Goal: Communication & Community: Share content

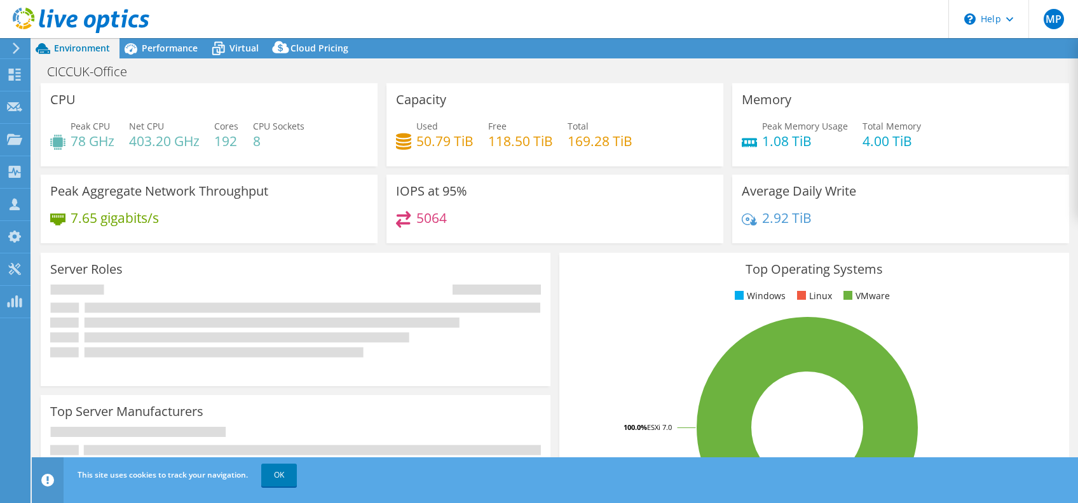
select select "USD"
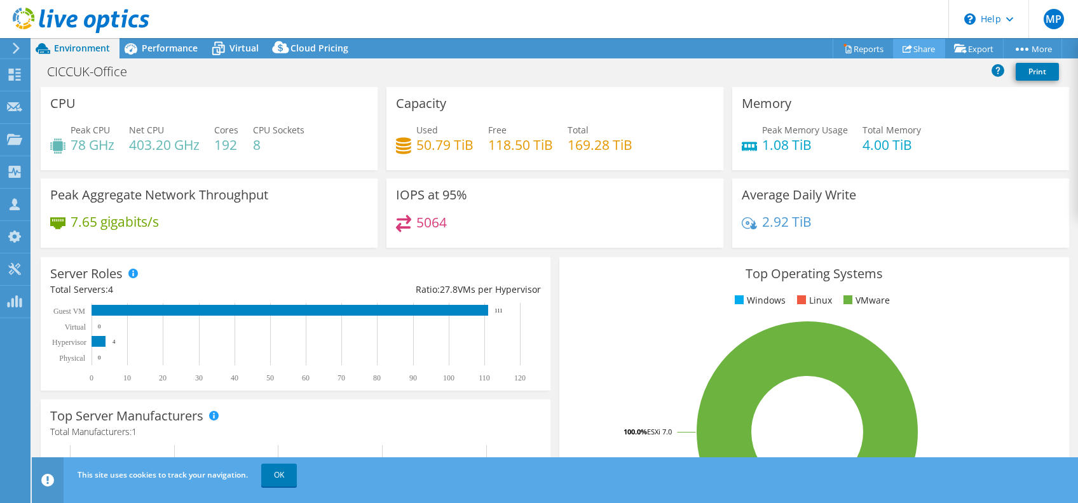
click at [919, 41] on link "Share" at bounding box center [919, 49] width 52 height 20
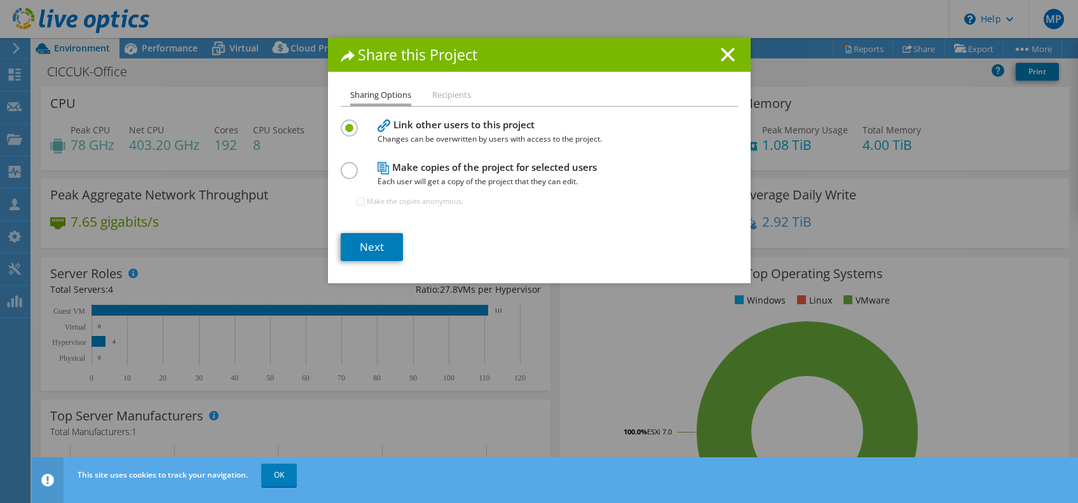
click at [341, 165] on label at bounding box center [352, 163] width 22 height 3
click at [0, 0] on input "radio" at bounding box center [0, 0] width 0 height 0
click at [359, 254] on link "Next" at bounding box center [372, 247] width 62 height 28
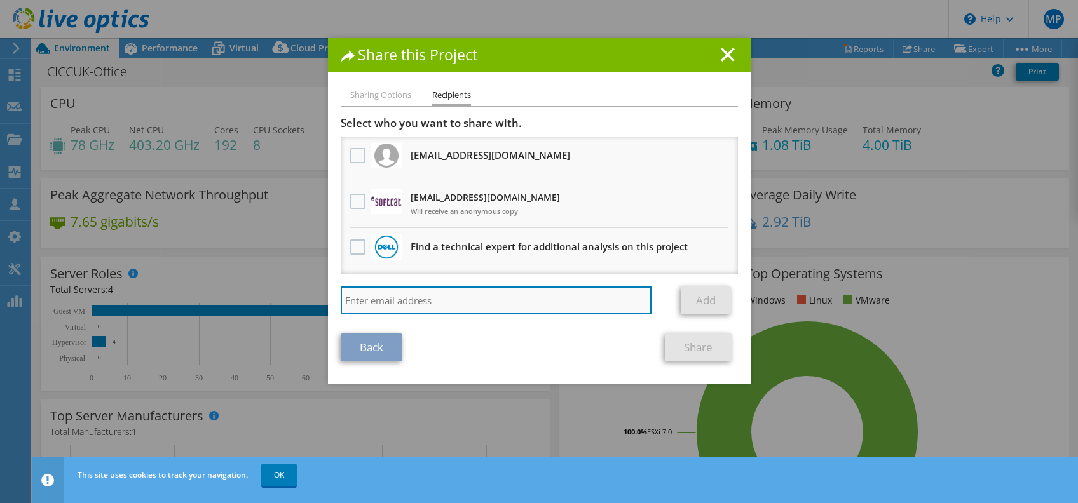
click at [406, 296] on input "search" at bounding box center [496, 301] width 311 height 28
type input "b"
paste input "BenAk@softcat.com"
type input "BenAk@softcat.com"
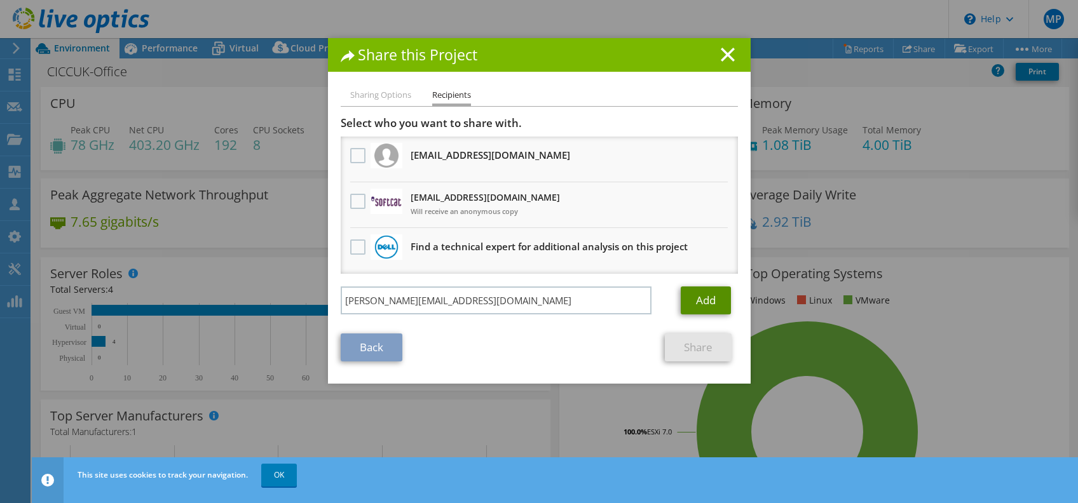
click at [698, 295] on link "Add" at bounding box center [706, 301] width 50 height 28
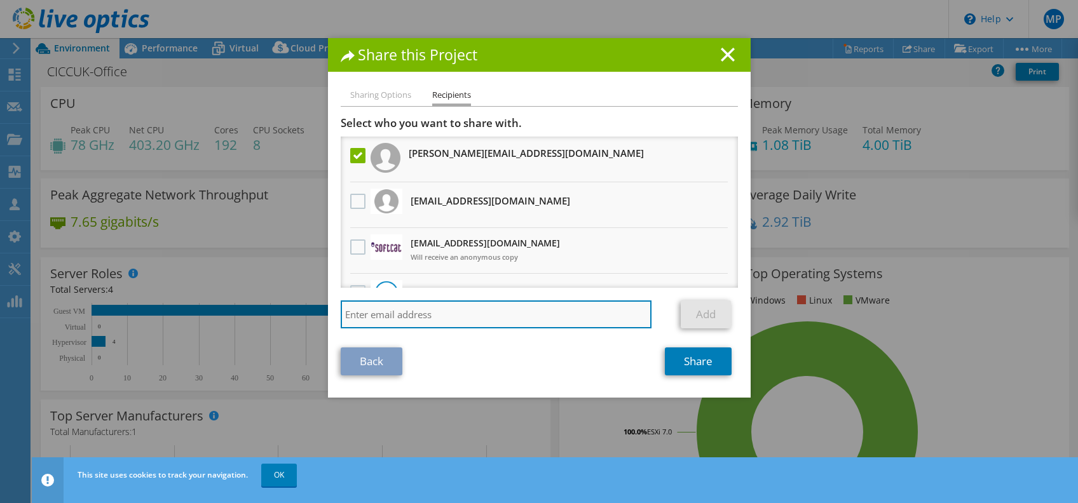
click at [469, 306] on input "search" at bounding box center [496, 315] width 311 height 28
paste input "MylesPa@softcat.com"
type input "MylesPa@softcat.com"
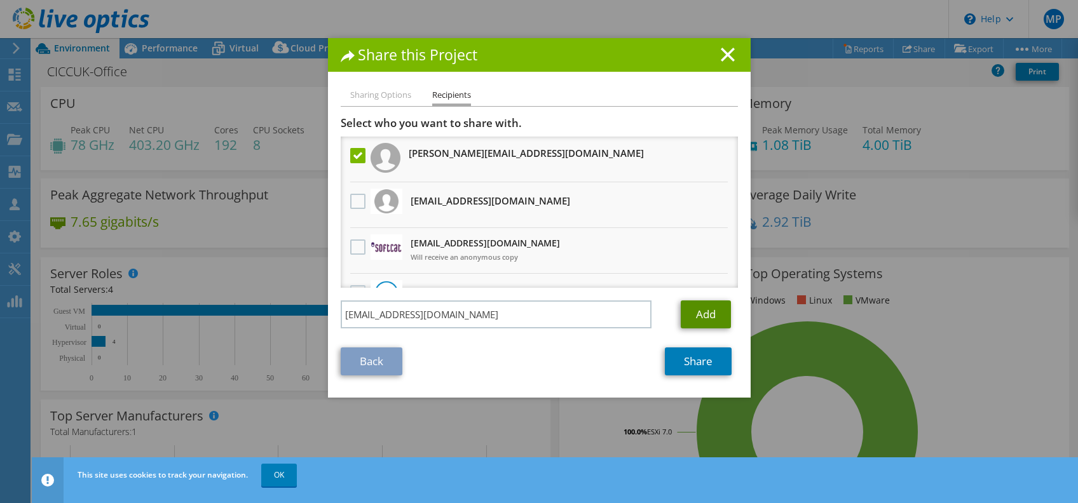
click at [708, 310] on link "Add" at bounding box center [706, 315] width 50 height 28
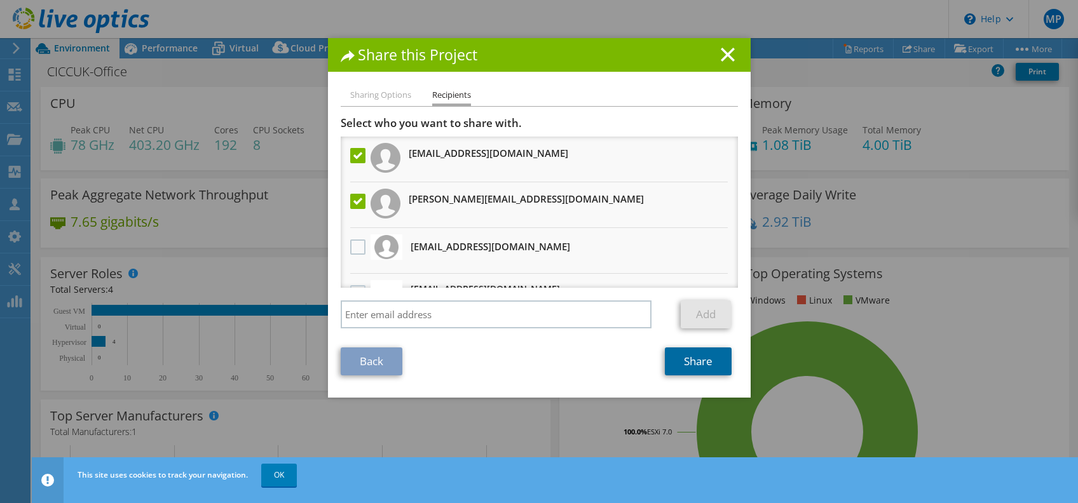
click at [696, 355] on link "Share" at bounding box center [698, 362] width 67 height 28
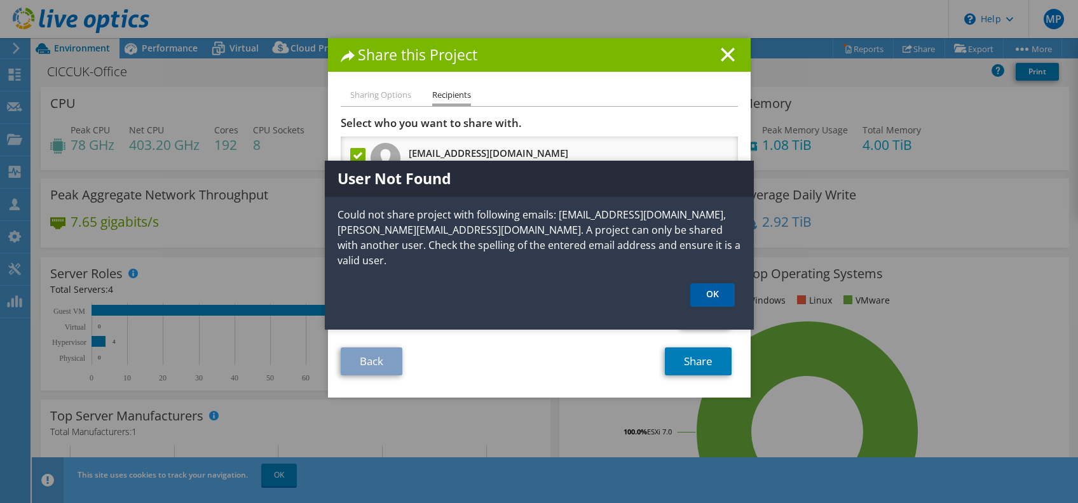
click at [716, 294] on link "OK" at bounding box center [712, 296] width 44 height 24
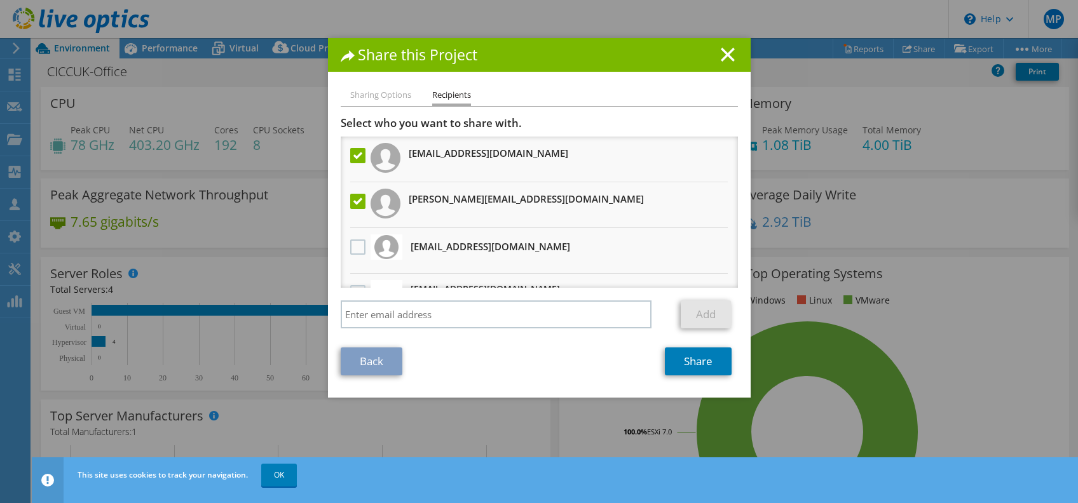
scroll to position [76, 0]
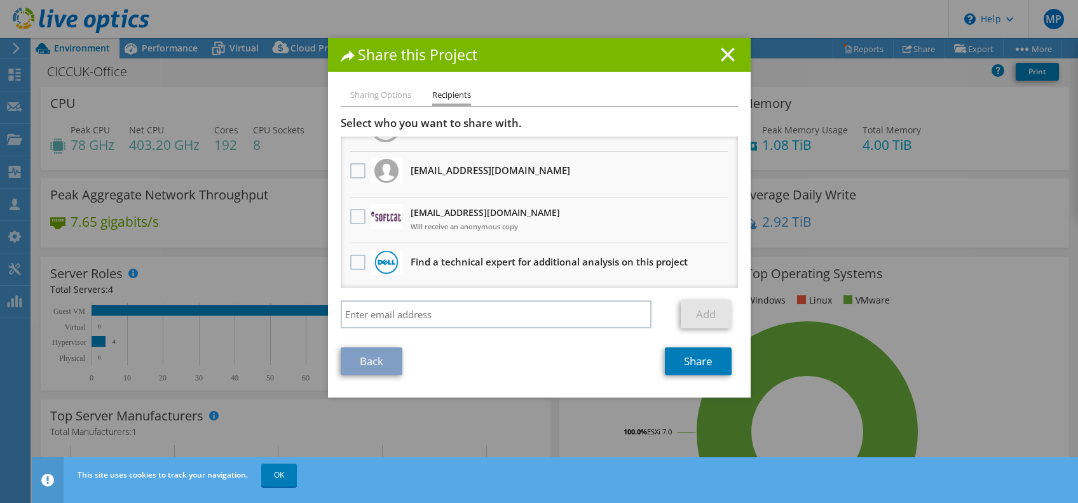
click at [722, 49] on icon at bounding box center [728, 55] width 14 height 14
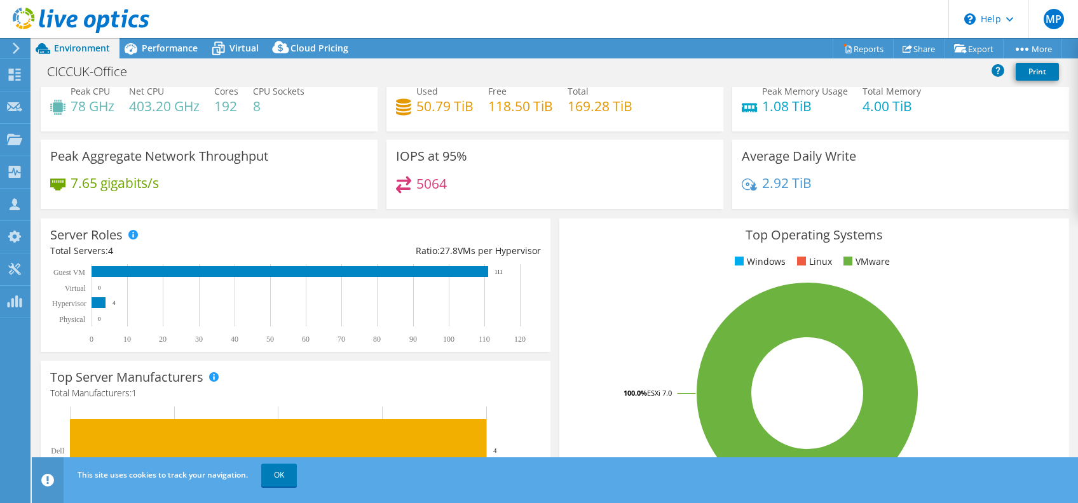
scroll to position [0, 0]
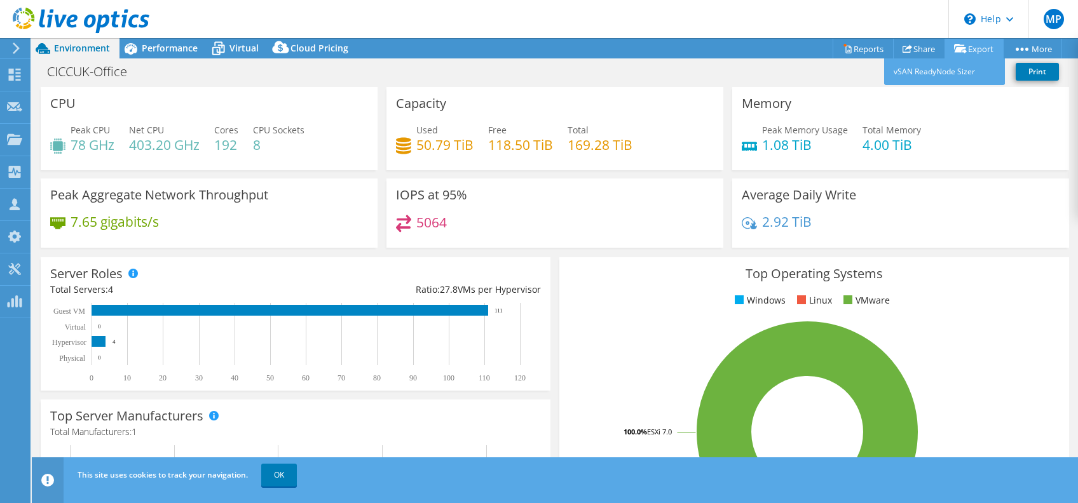
click at [959, 42] on link "Export" at bounding box center [974, 49] width 59 height 20
click at [859, 48] on link "Reports" at bounding box center [863, 49] width 61 height 20
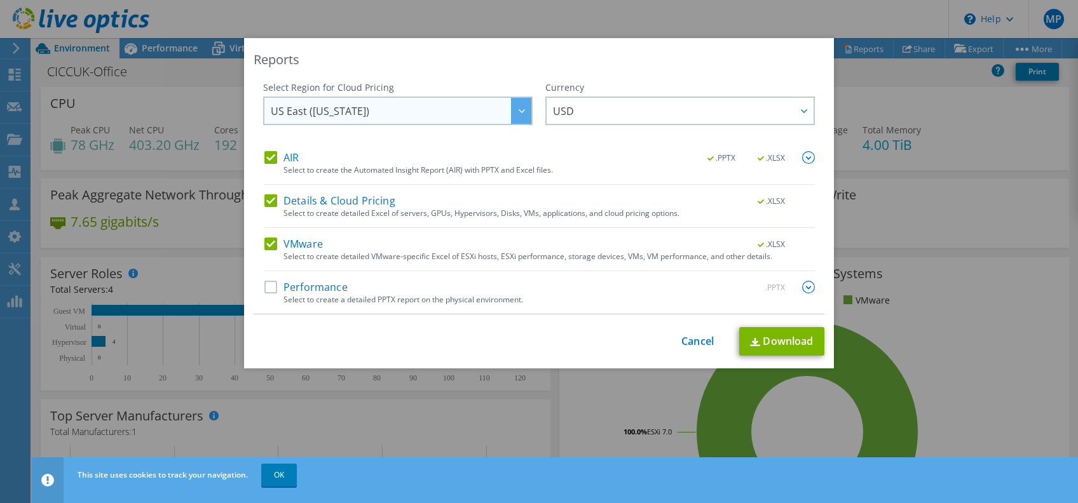
click at [519, 109] on icon at bounding box center [522, 111] width 6 height 4
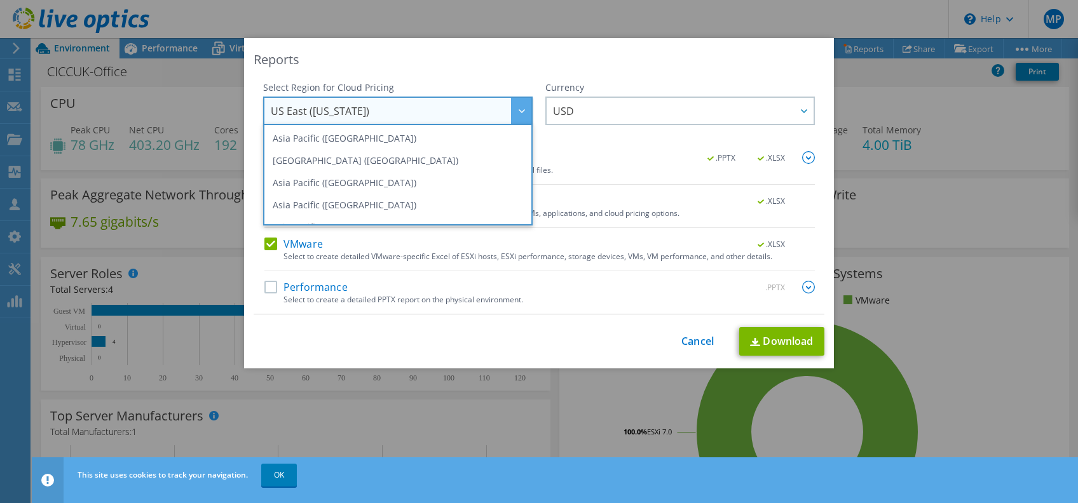
click at [488, 62] on div "Reports" at bounding box center [539, 60] width 571 height 18
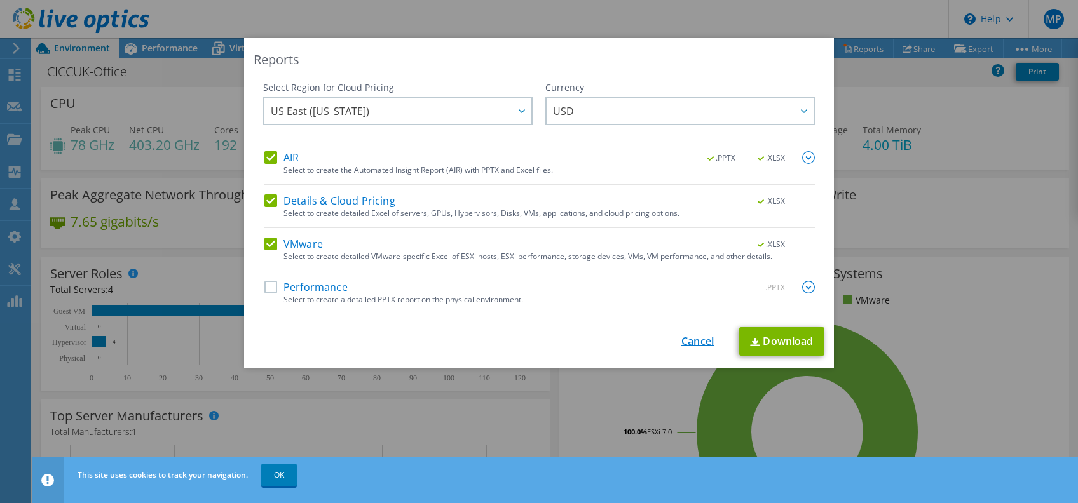
click at [694, 345] on link "Cancel" at bounding box center [697, 342] width 32 height 12
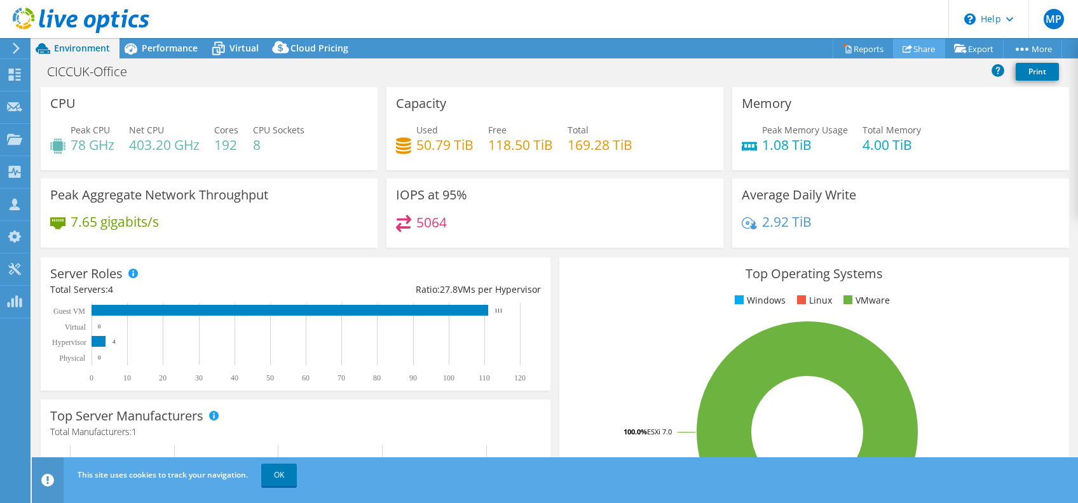
click at [908, 46] on link "Share" at bounding box center [919, 49] width 52 height 20
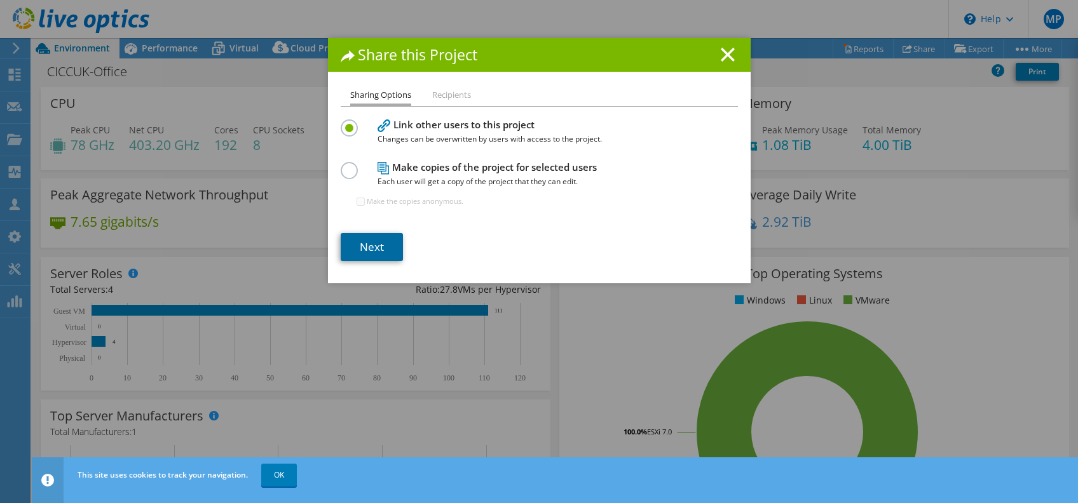
click at [362, 248] on link "Next" at bounding box center [372, 247] width 62 height 28
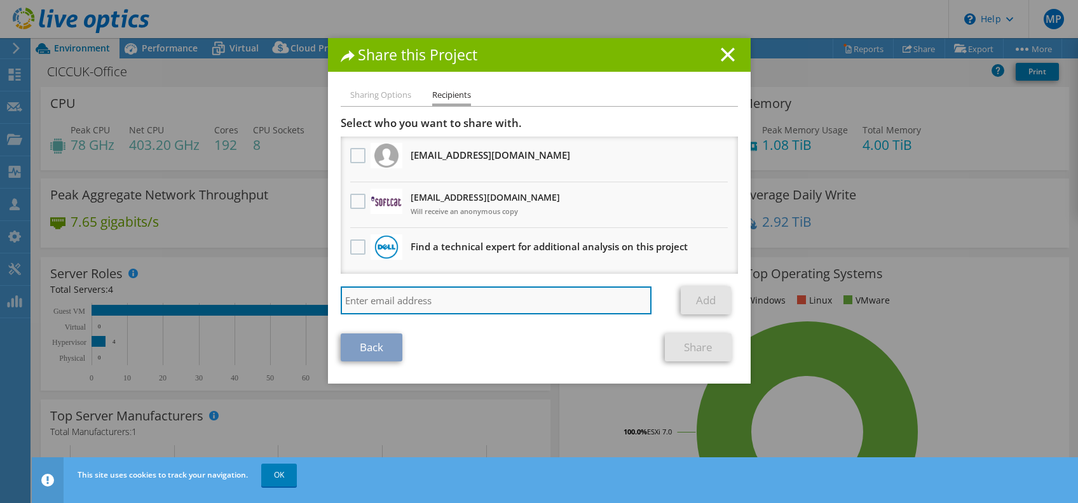
click at [407, 298] on input "search" at bounding box center [496, 301] width 311 height 28
paste input "MylesPa@softcat.com"
type input "MylesPa@softcat.com"
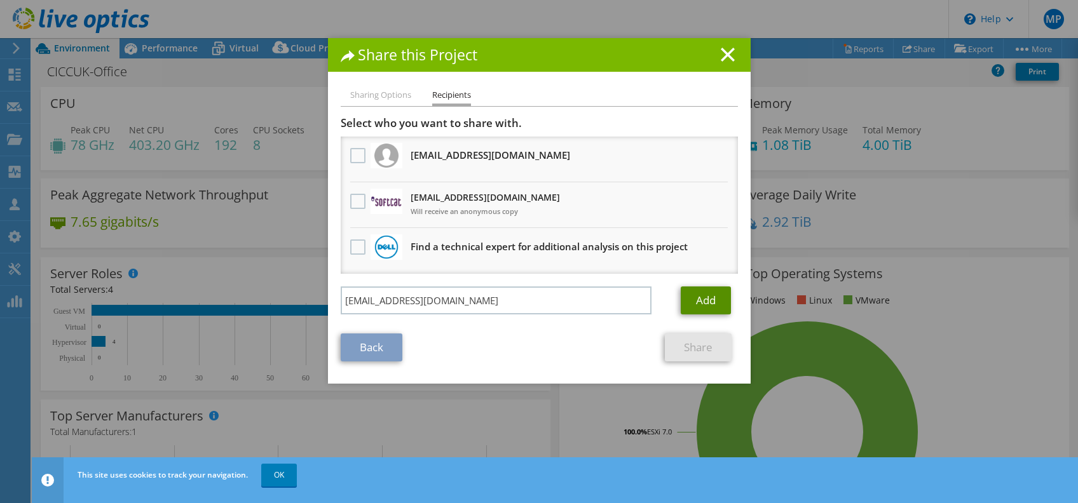
click at [706, 297] on link "Add" at bounding box center [706, 301] width 50 height 28
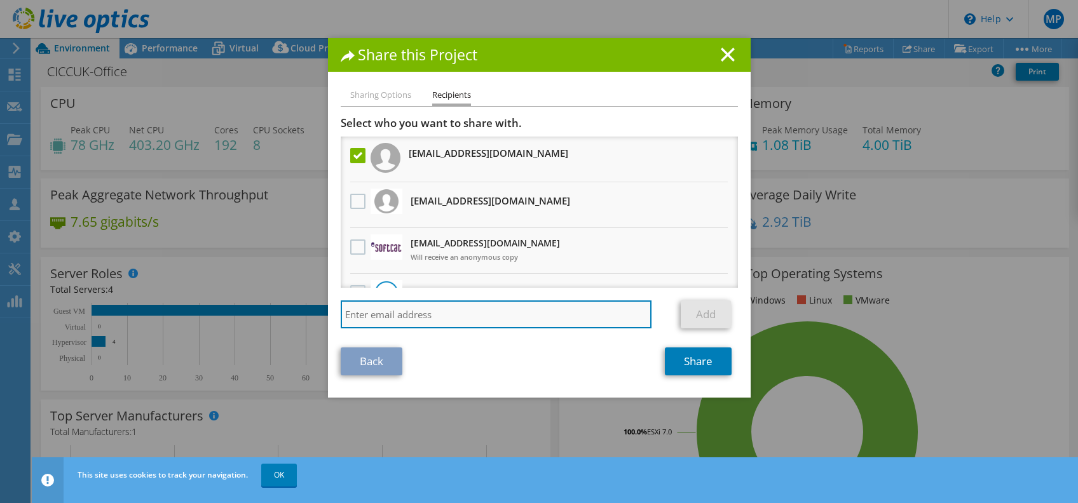
click at [444, 305] on input "search" at bounding box center [496, 315] width 311 height 28
paste input "BenAk@softcat.com"
type input "BenAk@softcat.com"
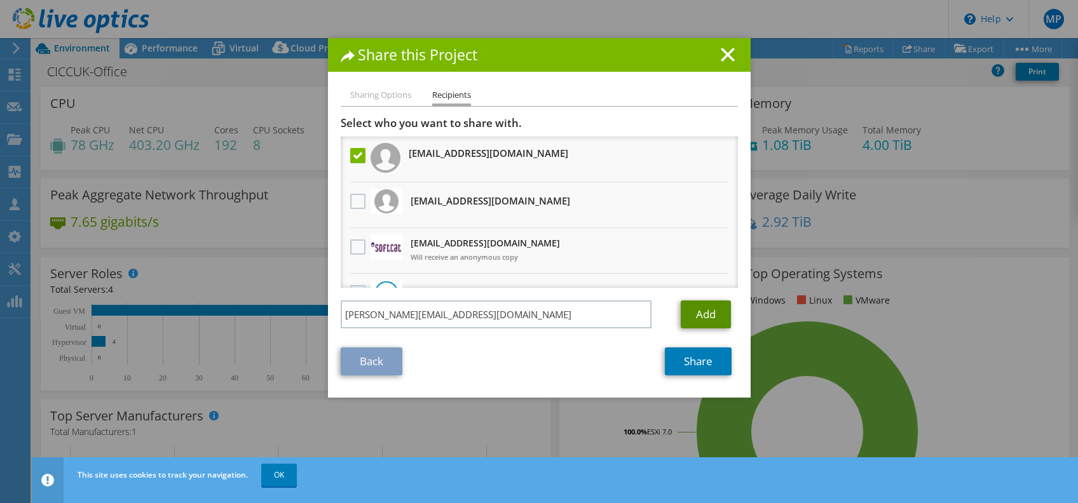
click at [714, 306] on link "Add" at bounding box center [706, 315] width 50 height 28
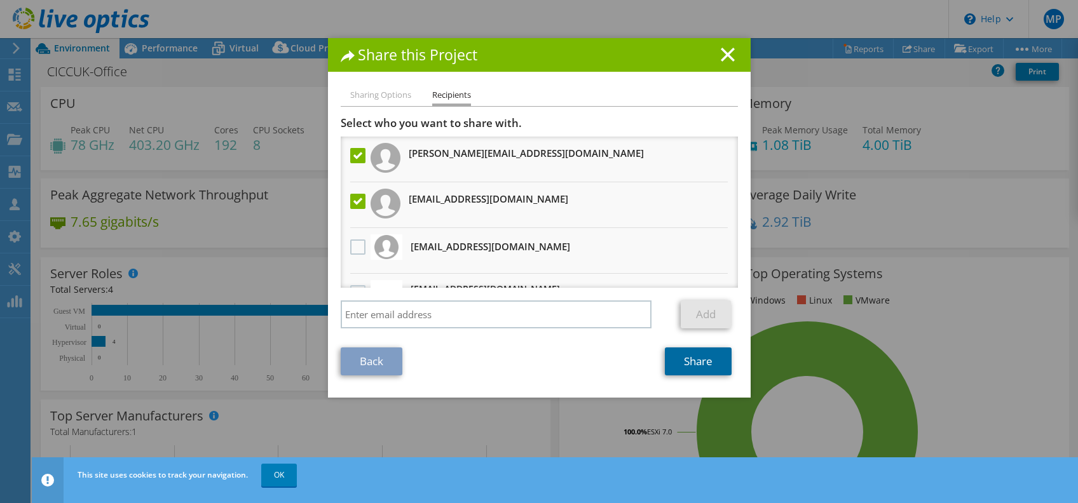
click at [690, 360] on link "Share" at bounding box center [698, 362] width 67 height 28
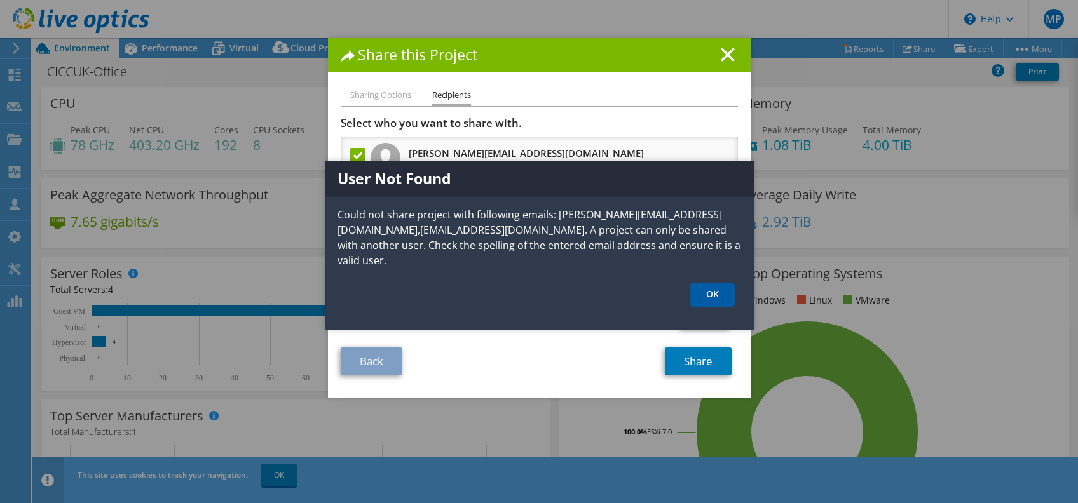
click at [719, 294] on link "OK" at bounding box center [712, 296] width 44 height 24
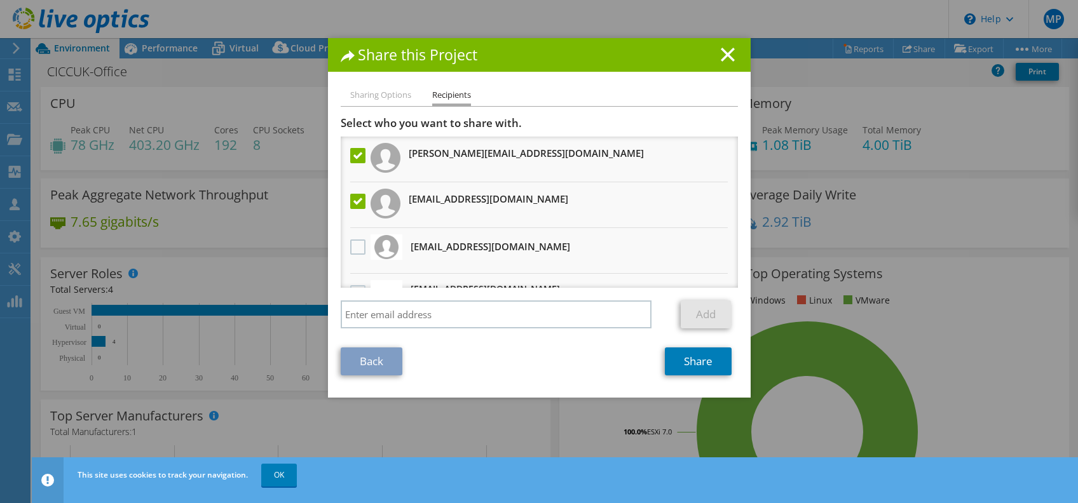
scroll to position [76, 0]
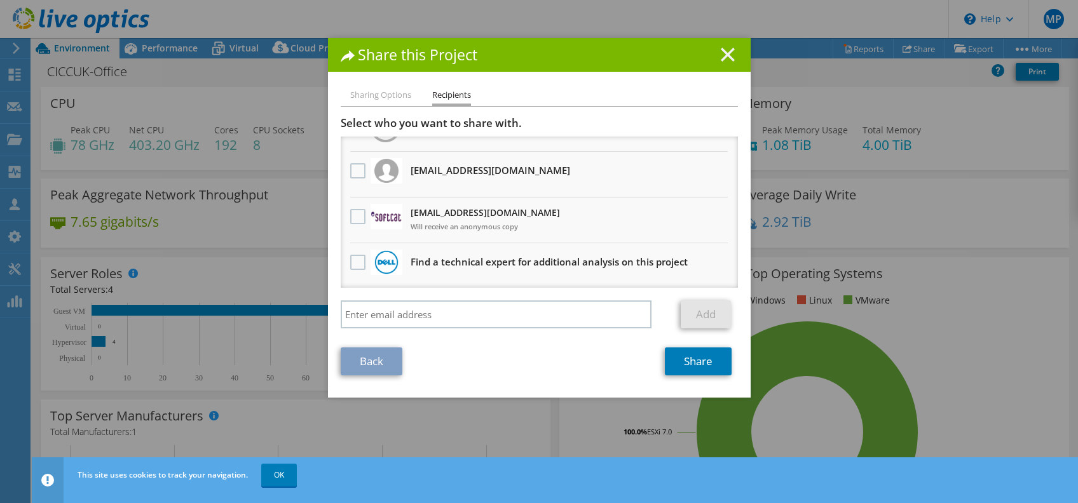
click at [723, 54] on icon at bounding box center [728, 55] width 14 height 14
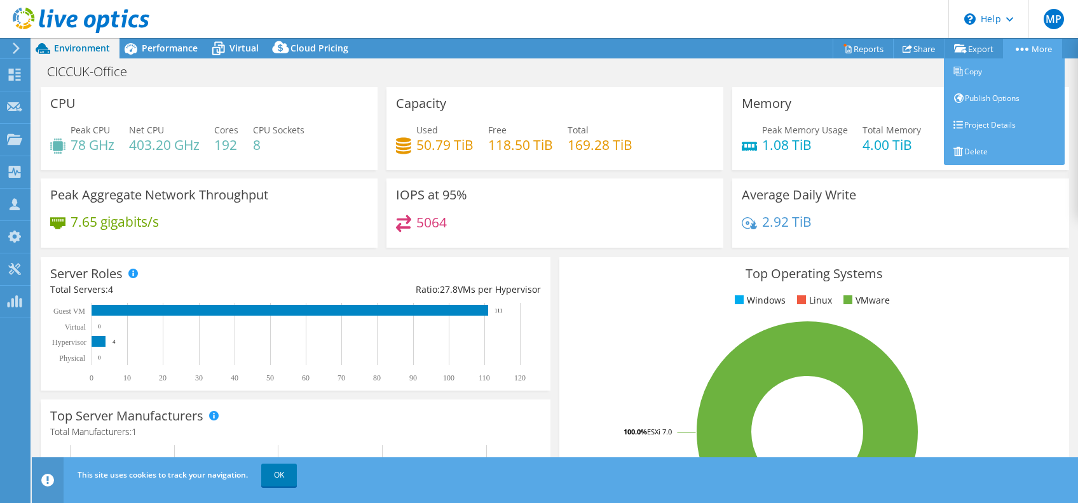
click at [1025, 41] on link "More" at bounding box center [1032, 49] width 59 height 20
click at [960, 72] on icon at bounding box center [958, 72] width 9 height 10
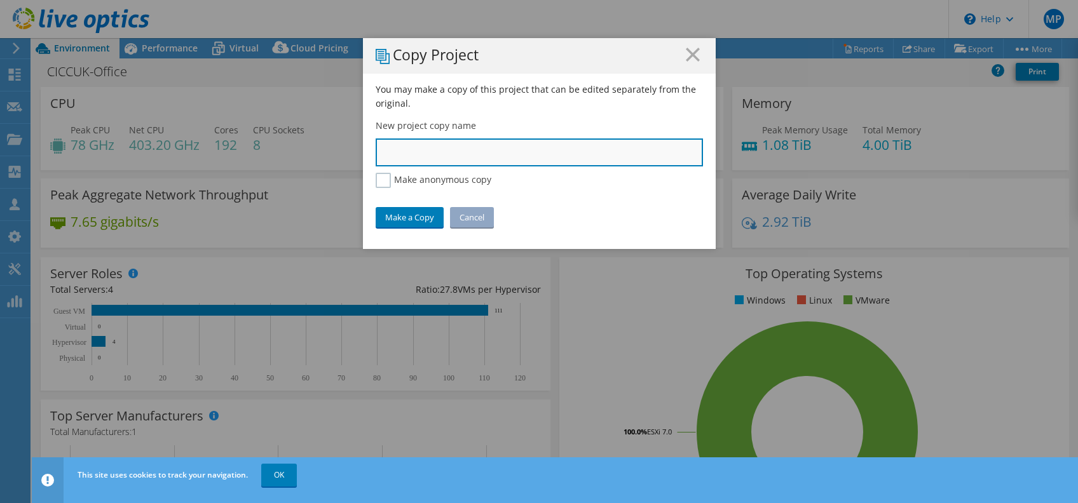
click at [554, 142] on input "text" at bounding box center [539, 153] width 327 height 28
type input "CCICC UK"
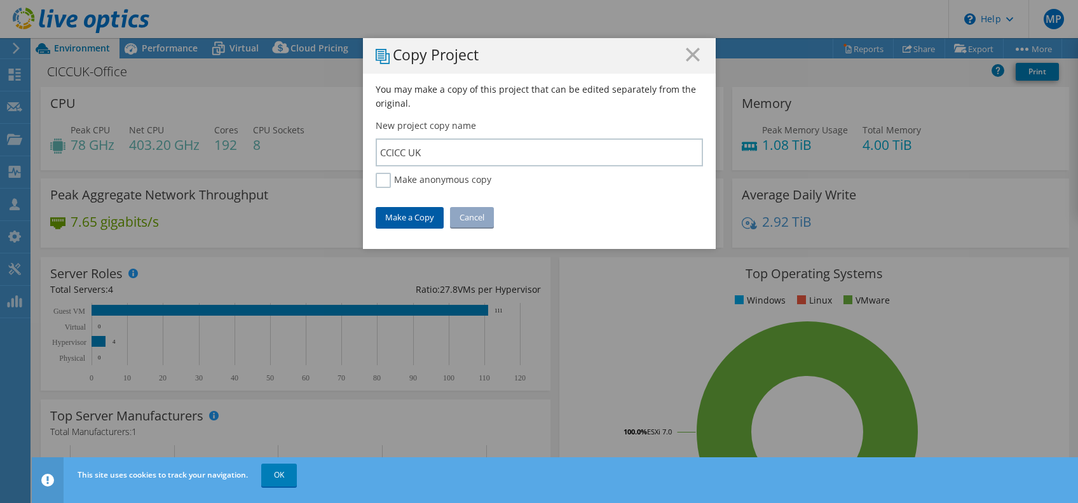
click at [417, 216] on link "Make a Copy" at bounding box center [410, 217] width 68 height 20
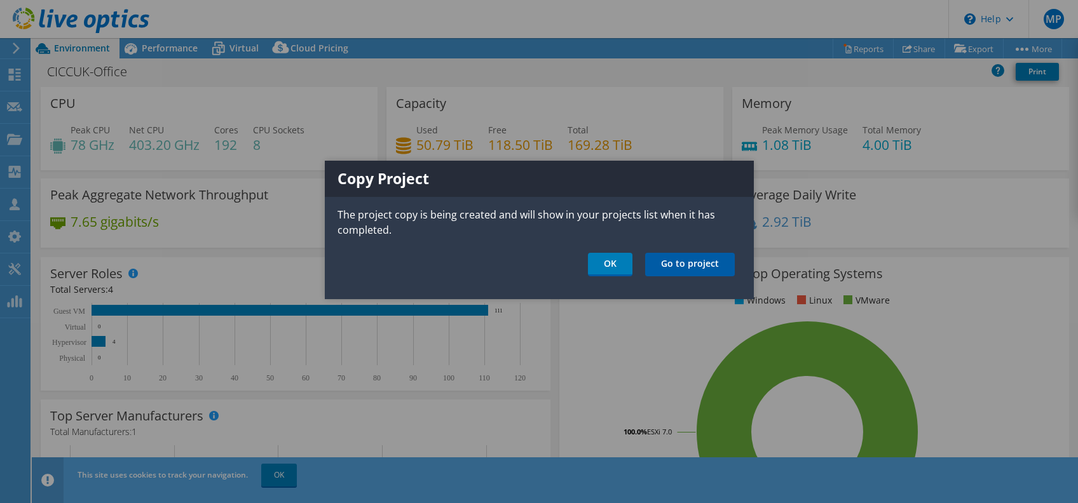
click at [692, 259] on link "Go to project" at bounding box center [690, 265] width 90 height 24
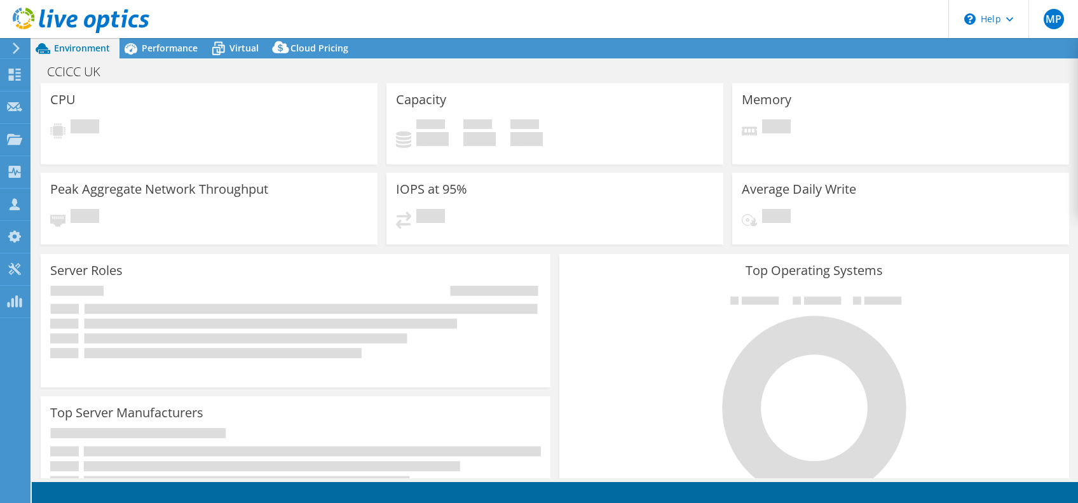
select select "USD"
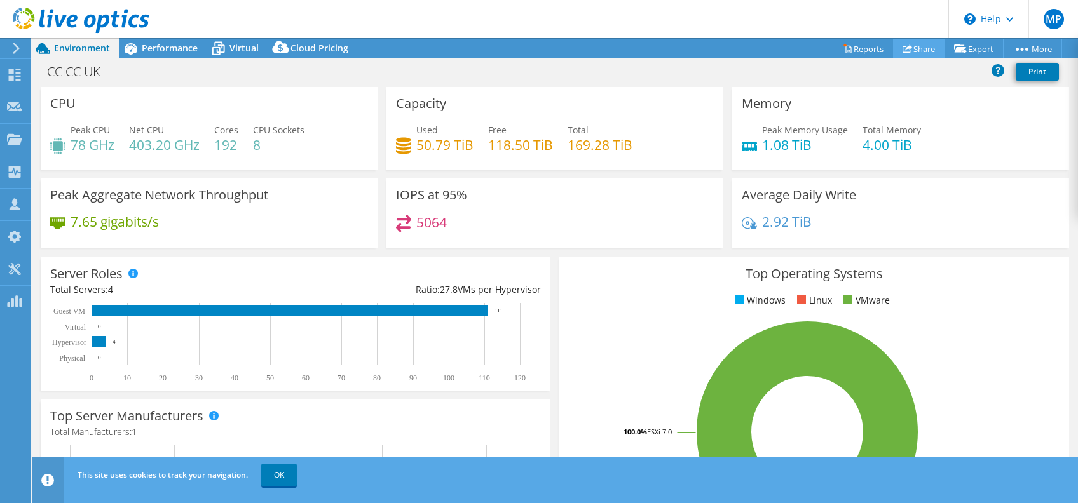
click at [910, 51] on link "Share" at bounding box center [919, 49] width 52 height 20
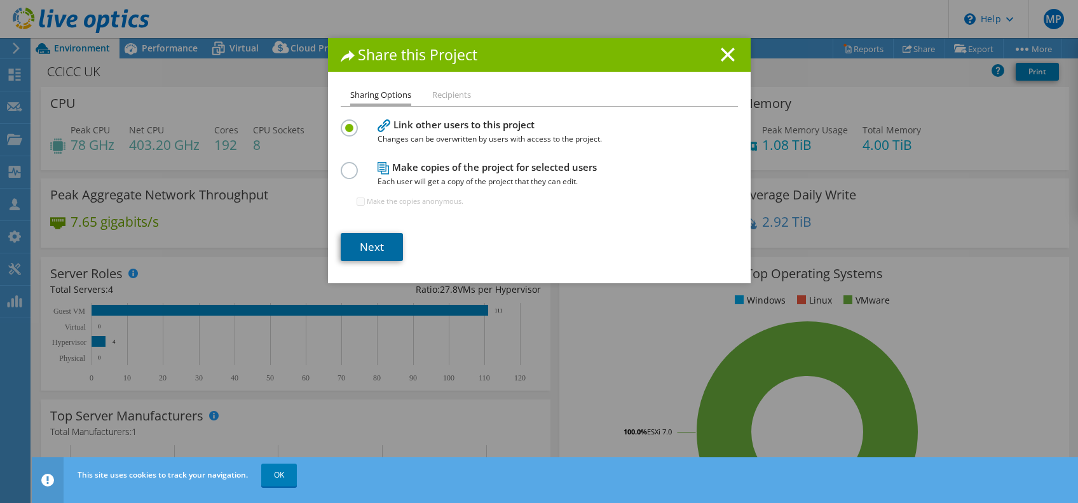
click at [363, 234] on link "Next" at bounding box center [372, 247] width 62 height 28
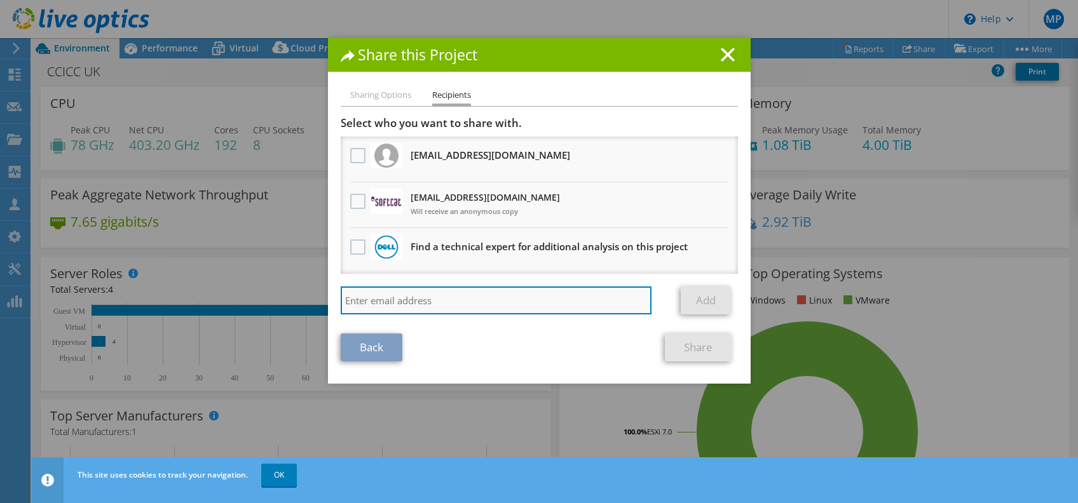
click at [372, 291] on input "search" at bounding box center [496, 301] width 311 height 28
paste input "BenAk@softcat.com"
type input "BenAk@softcat.com"
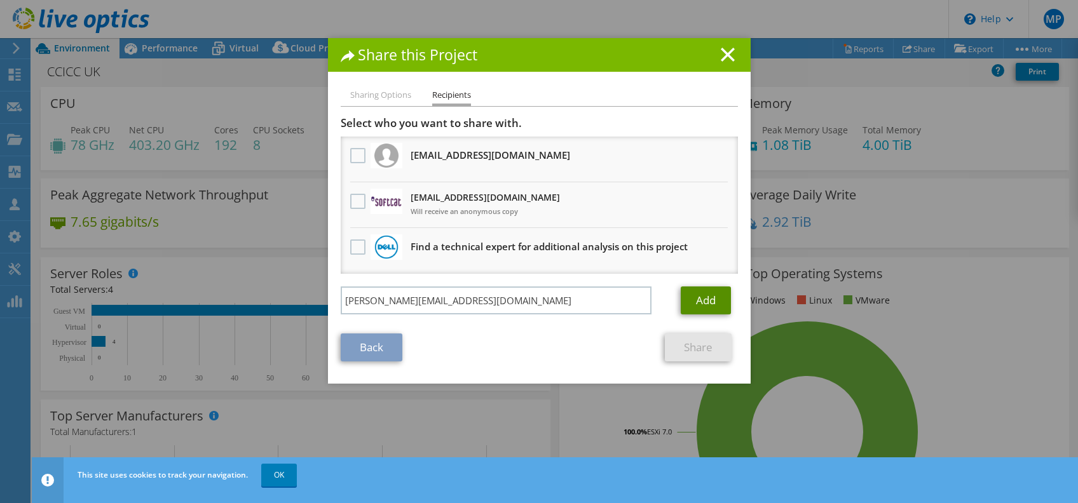
click at [701, 291] on link "Add" at bounding box center [706, 301] width 50 height 28
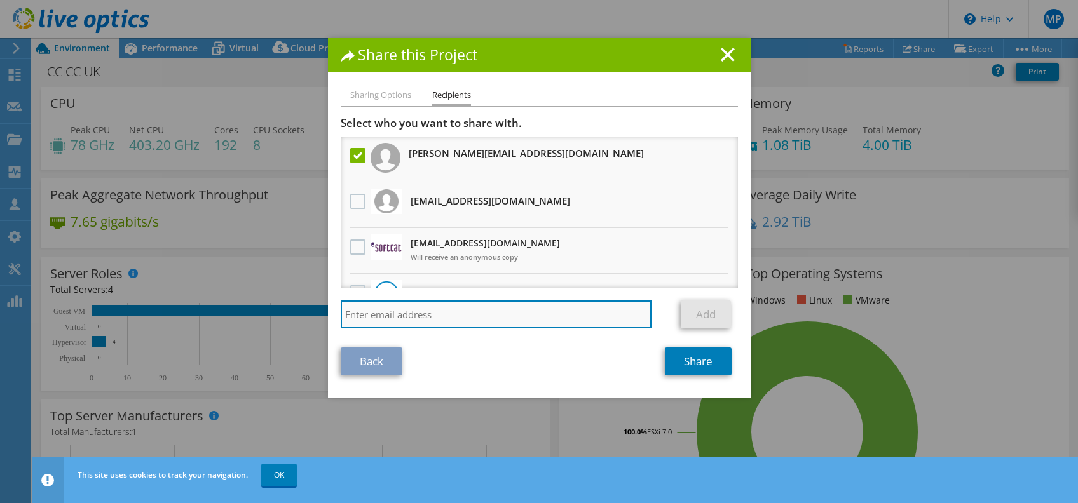
click at [443, 309] on input "search" at bounding box center [496, 315] width 311 height 28
paste input "[EMAIL_ADDRESS][DOMAIN_NAME]"
type input "[EMAIL_ADDRESS][DOMAIN_NAME]"
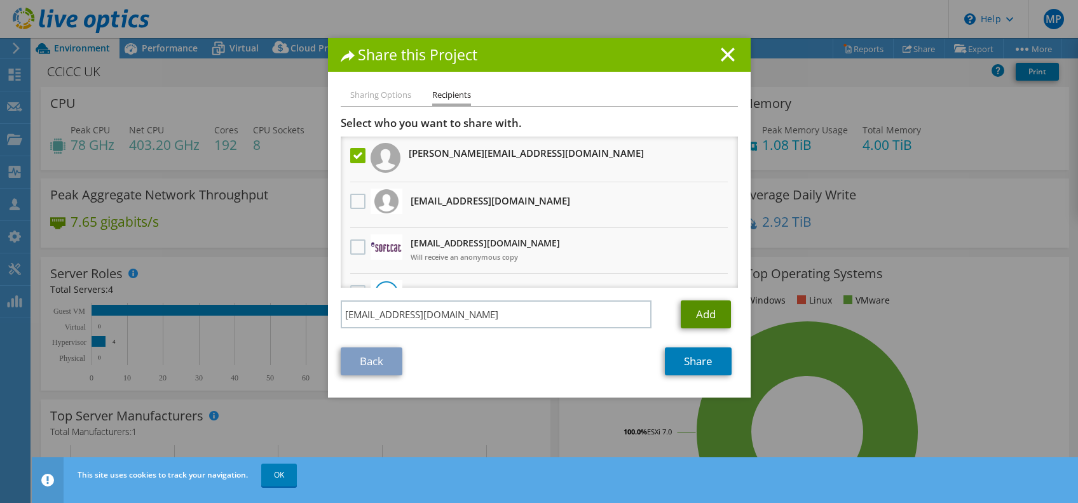
click at [723, 315] on link "Add" at bounding box center [706, 315] width 50 height 28
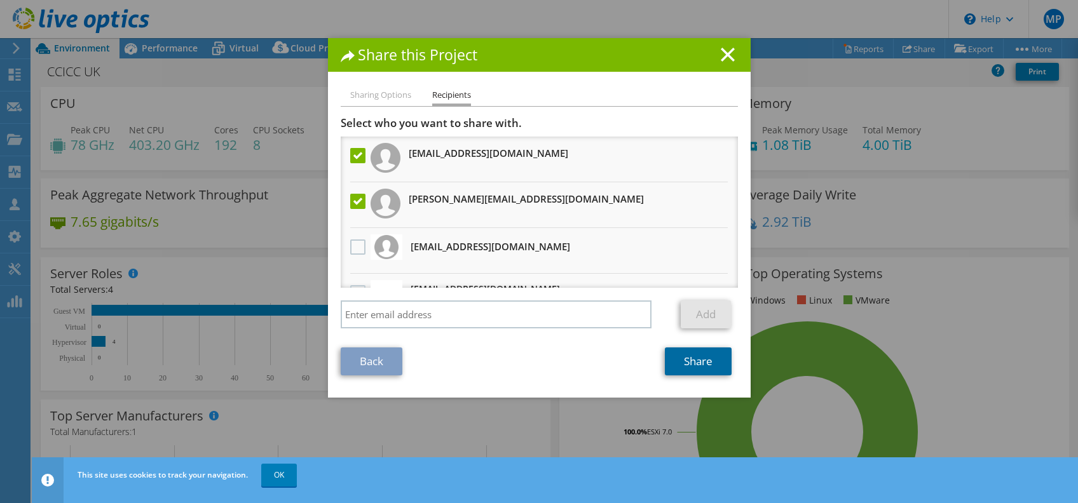
click at [697, 360] on link "Share" at bounding box center [698, 362] width 67 height 28
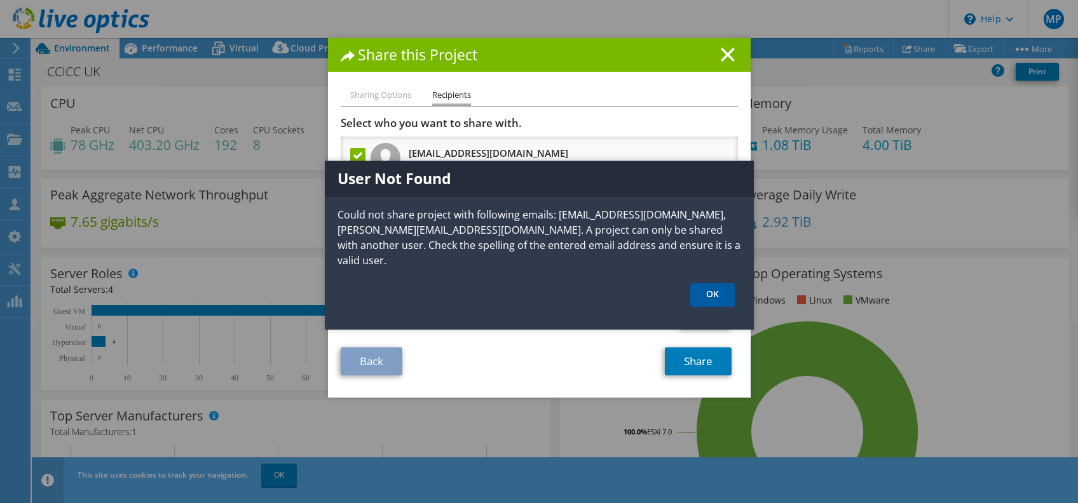
click at [707, 296] on link "OK" at bounding box center [712, 296] width 44 height 24
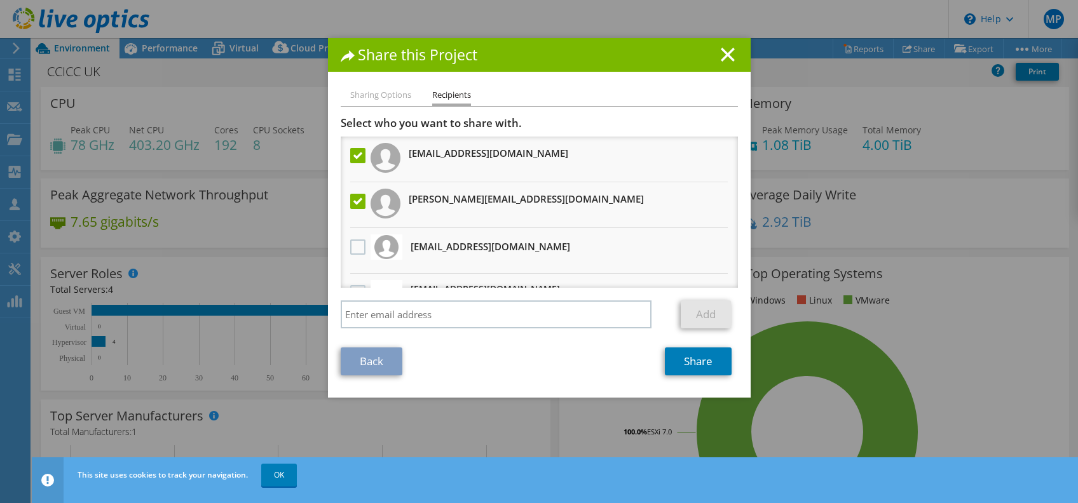
scroll to position [76, 0]
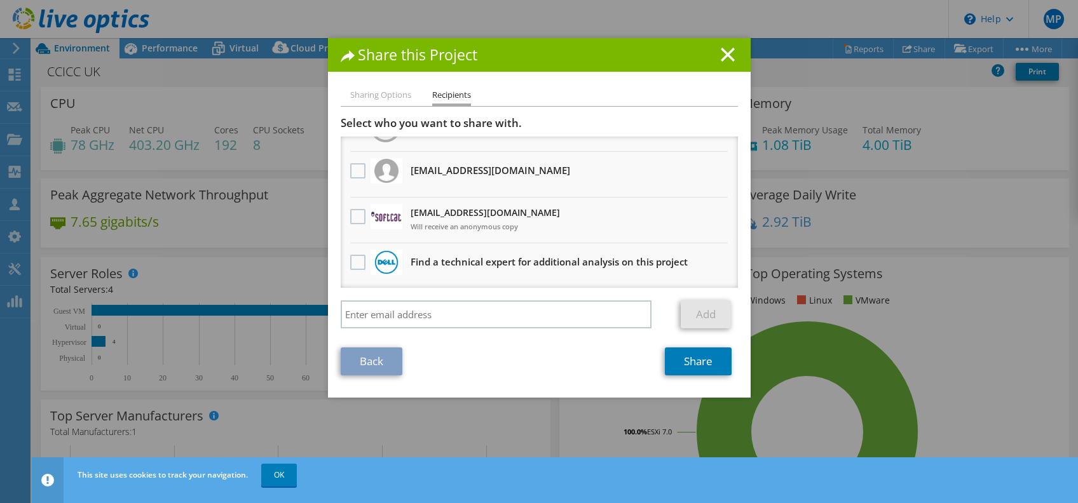
click at [389, 100] on li "Sharing Options" at bounding box center [380, 96] width 61 height 16
click at [374, 92] on li "Sharing Options" at bounding box center [380, 96] width 61 height 16
click at [730, 53] on h1 "Share this Project" at bounding box center [539, 55] width 397 height 15
click at [723, 53] on line at bounding box center [728, 54] width 13 height 13
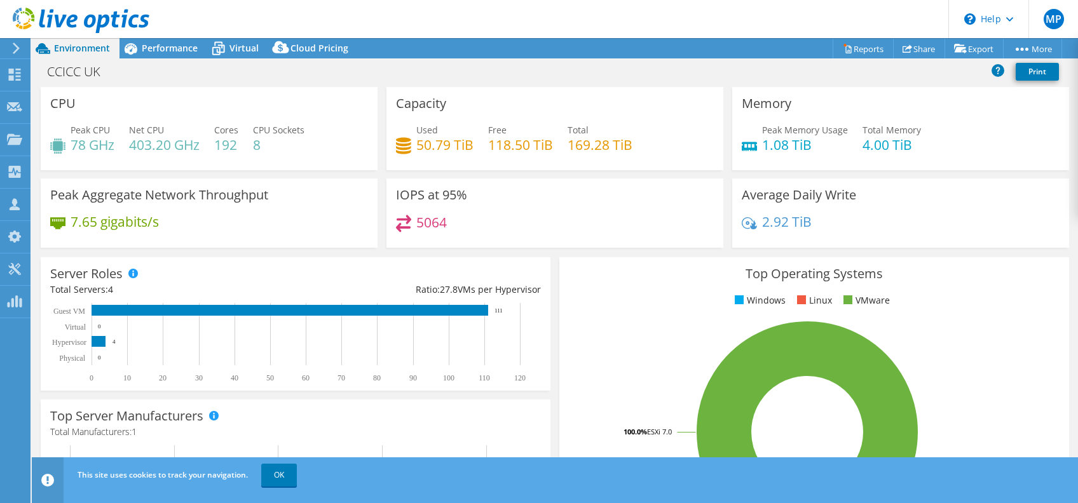
click at [74, 13] on icon at bounding box center [81, 21] width 137 height 26
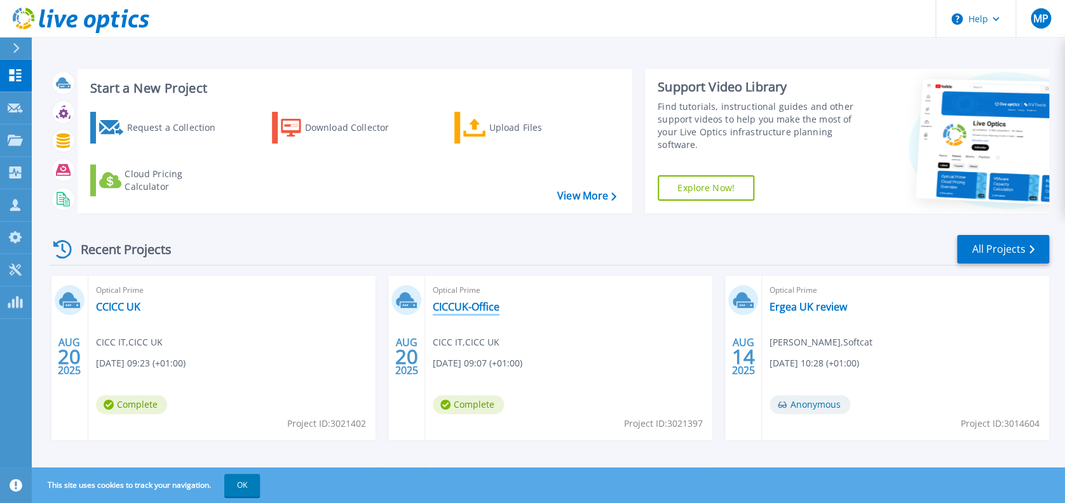
click at [451, 308] on link "CICCUK-Office" at bounding box center [466, 307] width 67 height 13
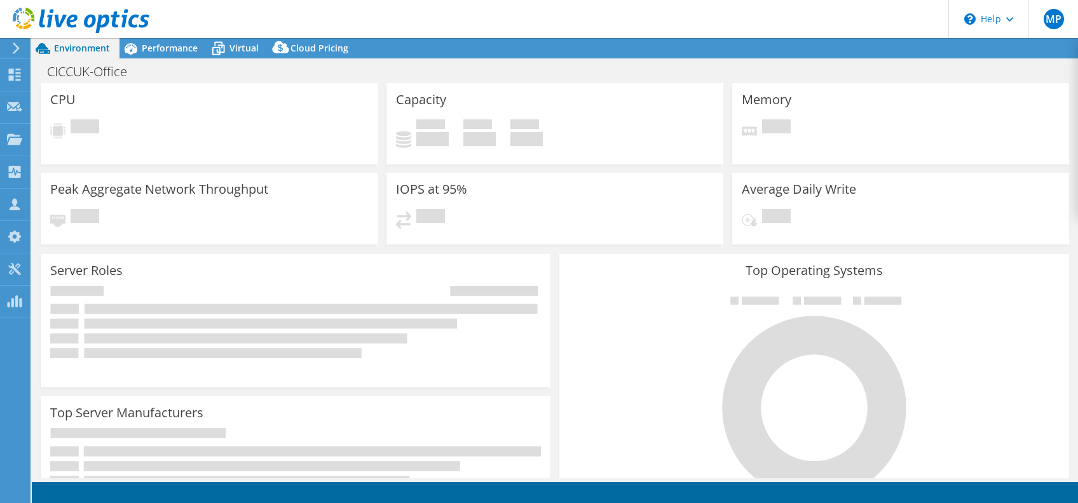
select select "USD"
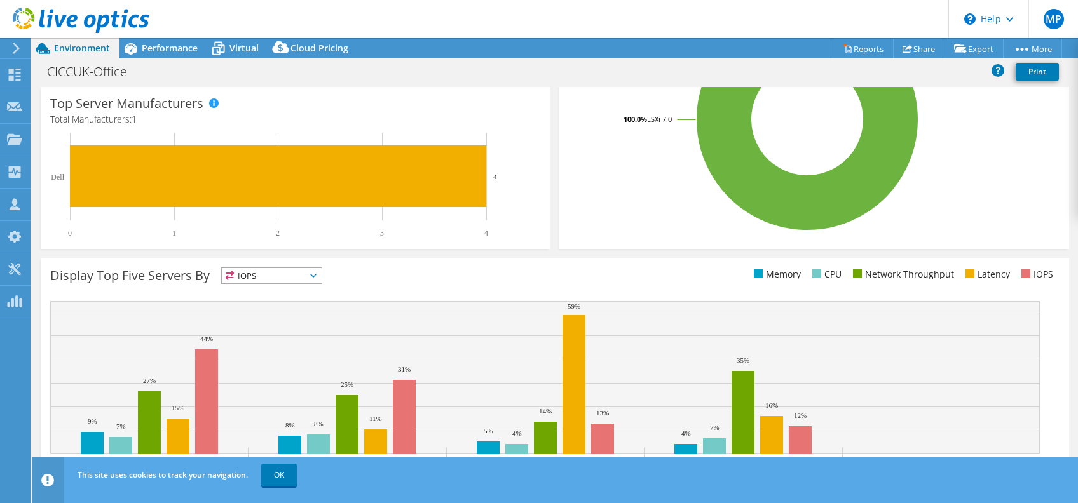
scroll to position [345, 0]
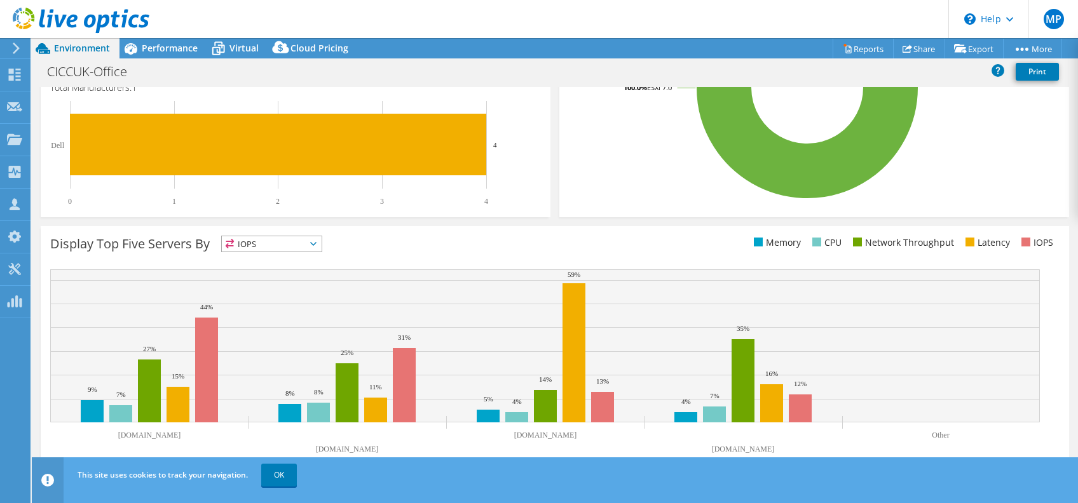
click at [305, 247] on span "IOPS" at bounding box center [272, 243] width 100 height 15
click at [402, 243] on div "Display Top Five Servers By IOPS IOPS" at bounding box center [302, 246] width 505 height 21
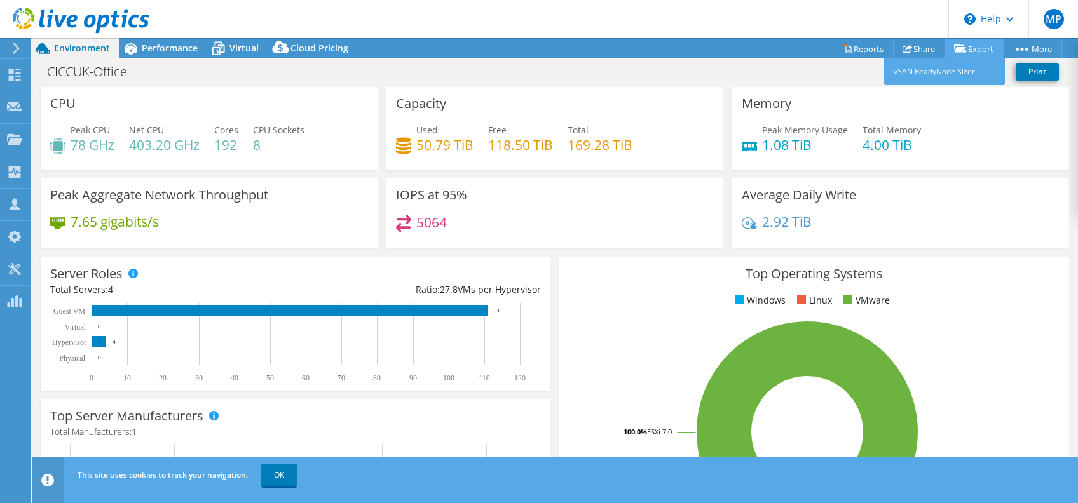
click at [954, 51] on icon at bounding box center [960, 49] width 13 height 10
click at [938, 68] on link "vSAN ReadyNode Sizer" at bounding box center [944, 71] width 121 height 27
click at [856, 44] on link "Reports" at bounding box center [863, 49] width 61 height 20
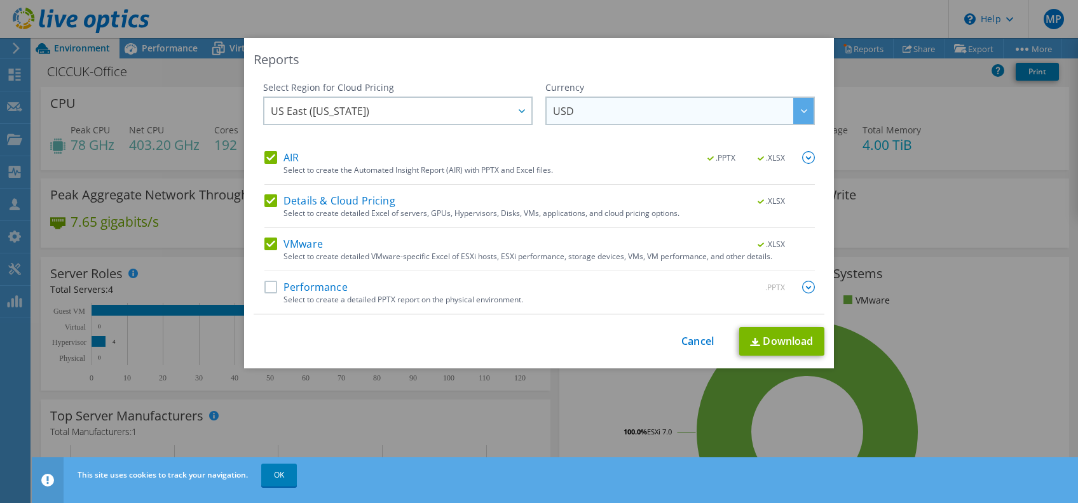
click at [578, 111] on span "USD" at bounding box center [683, 111] width 261 height 26
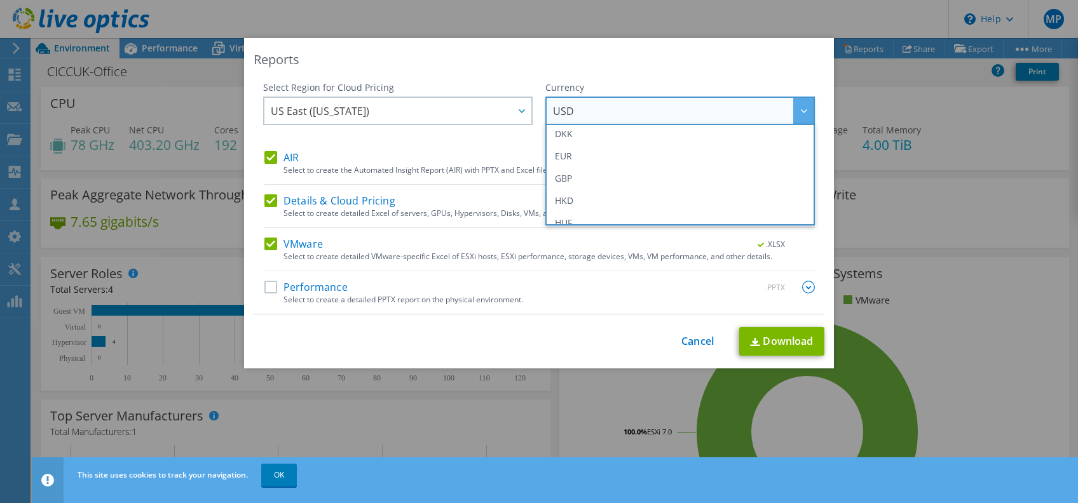
scroll to position [163, 0]
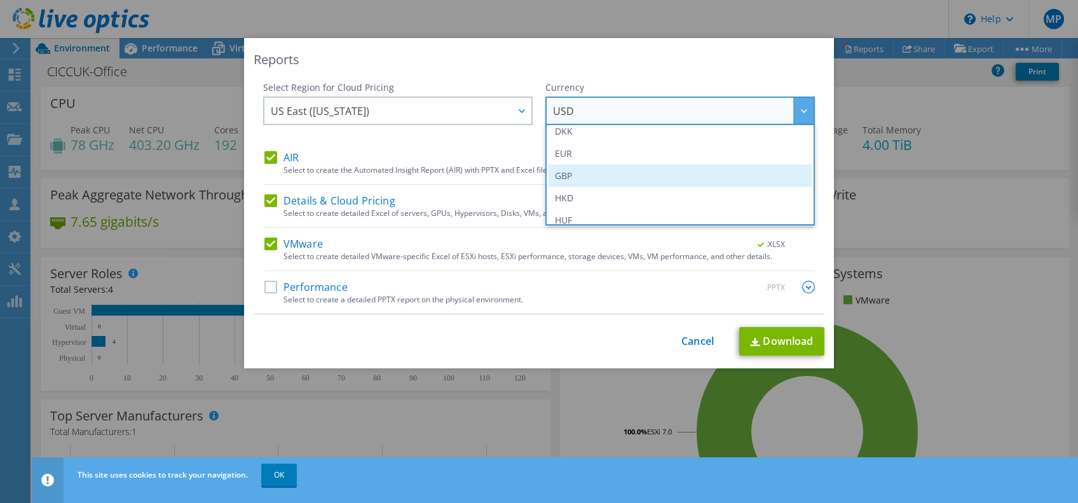
click at [573, 170] on li "GBP" at bounding box center [680, 176] width 263 height 22
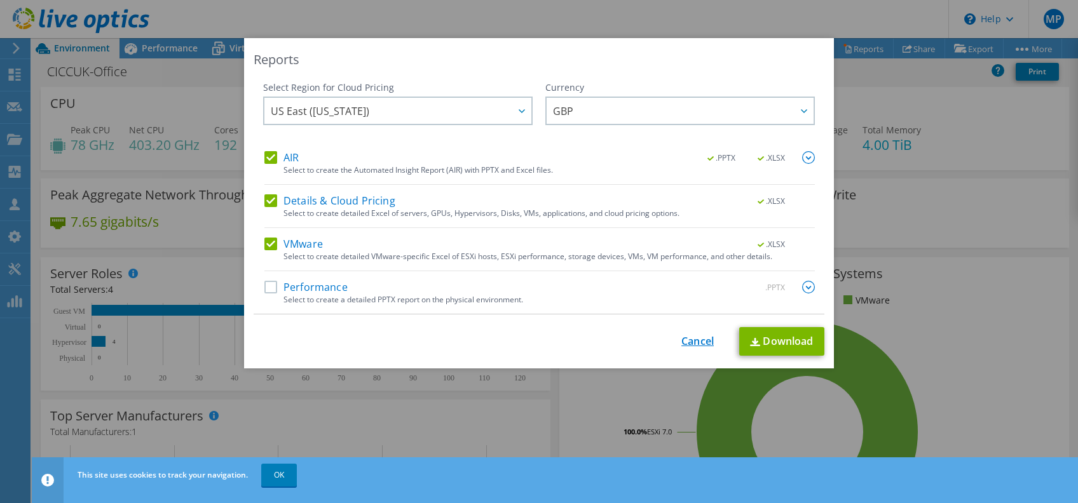
click at [681, 338] on link "Cancel" at bounding box center [697, 342] width 32 height 12
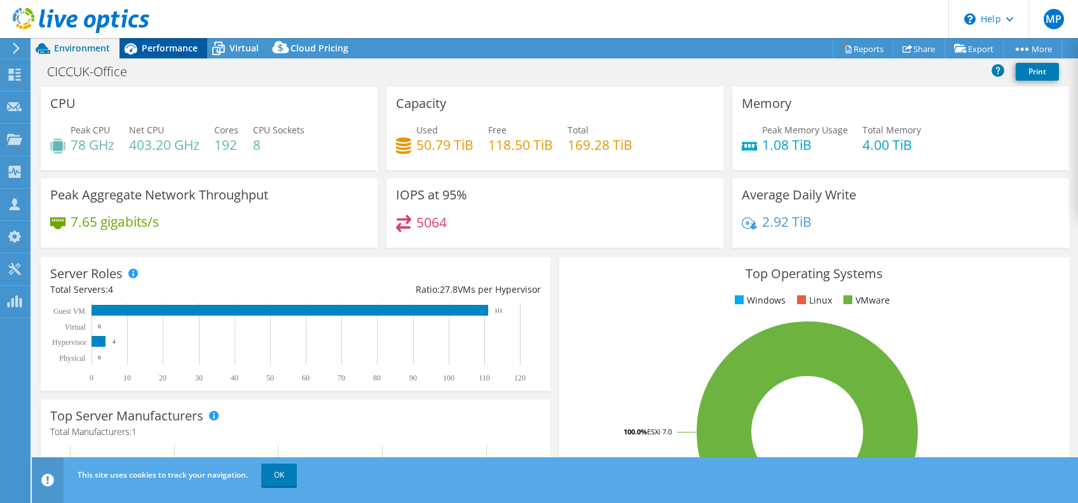
click at [169, 52] on span "Performance" at bounding box center [170, 48] width 56 height 12
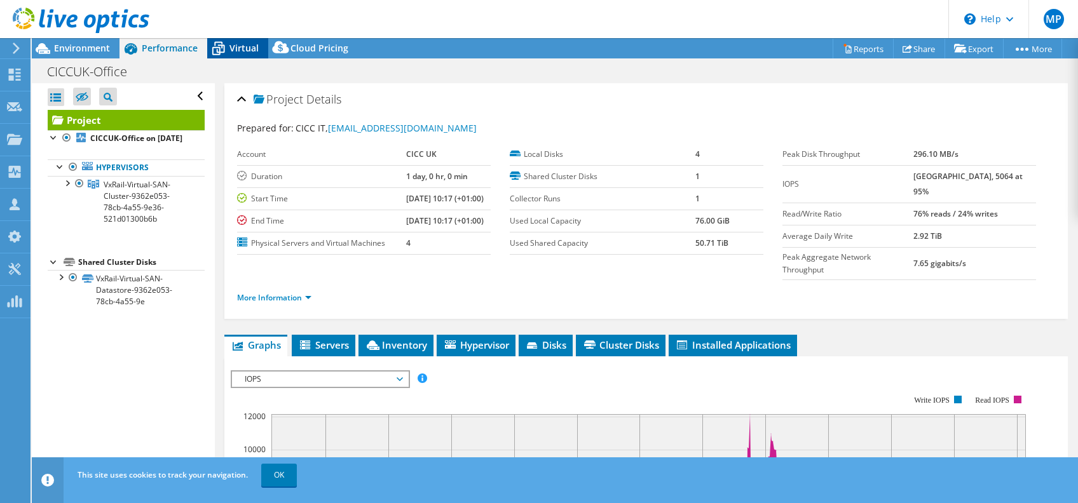
click at [217, 53] on icon at bounding box center [218, 49] width 22 height 22
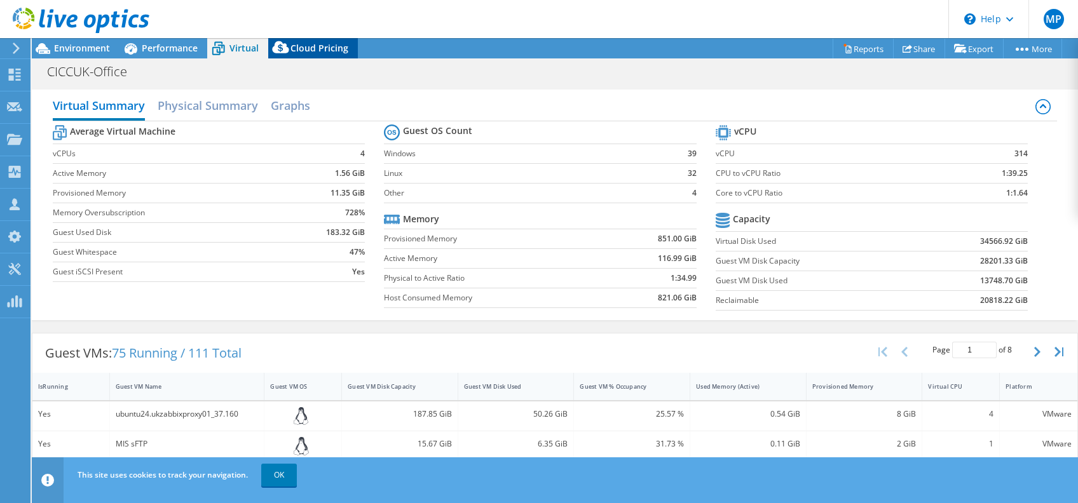
click at [295, 57] on div "Cloud Pricing" at bounding box center [313, 48] width 90 height 20
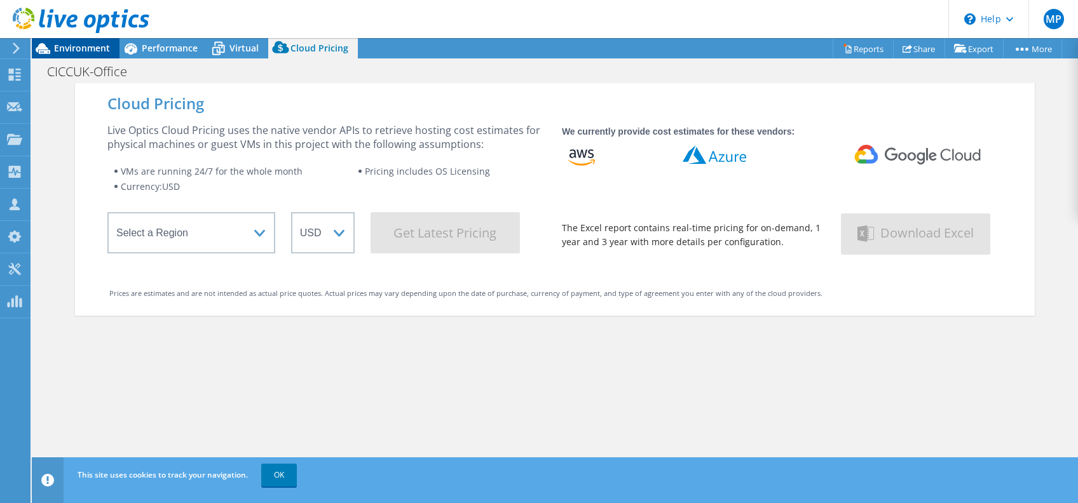
click at [71, 49] on span "Environment" at bounding box center [82, 48] width 56 height 12
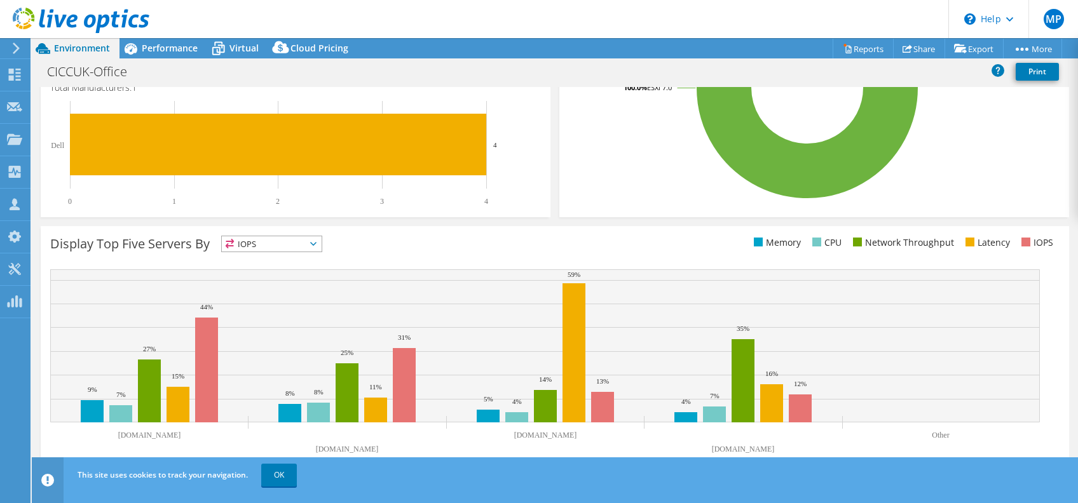
scroll to position [0, 0]
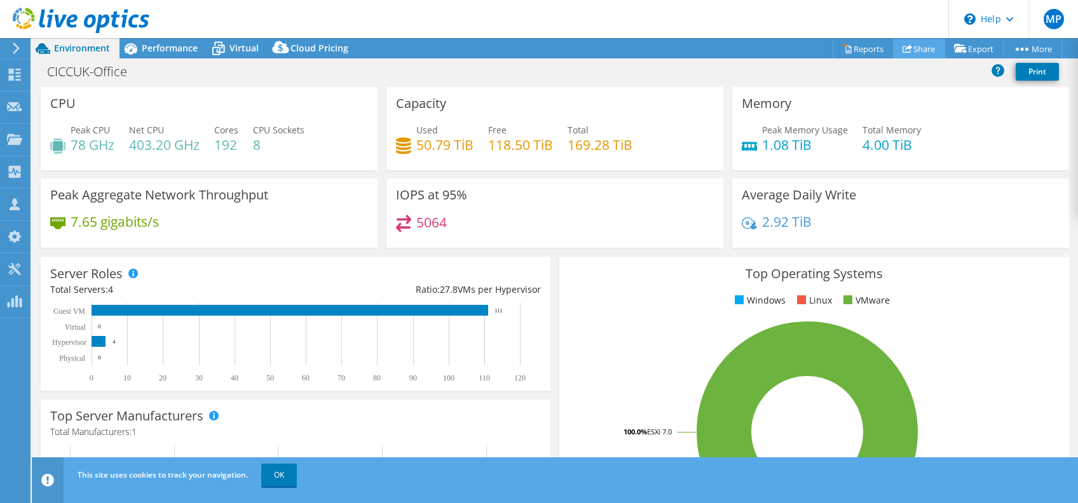
click at [904, 51] on icon at bounding box center [908, 49] width 10 height 10
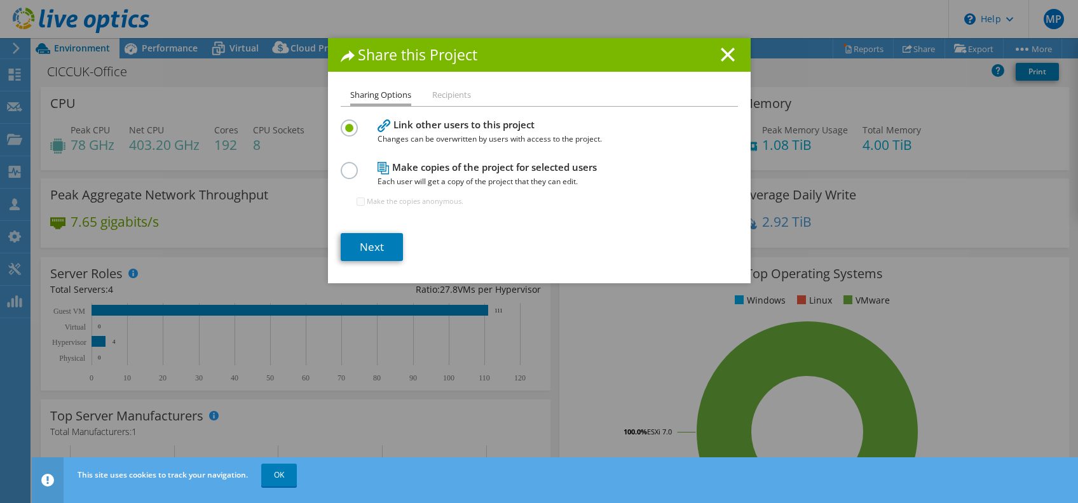
click at [341, 165] on label at bounding box center [352, 163] width 22 height 3
click at [0, 0] on input "radio" at bounding box center [0, 0] width 0 height 0
click at [343, 242] on link "Next" at bounding box center [372, 247] width 62 height 28
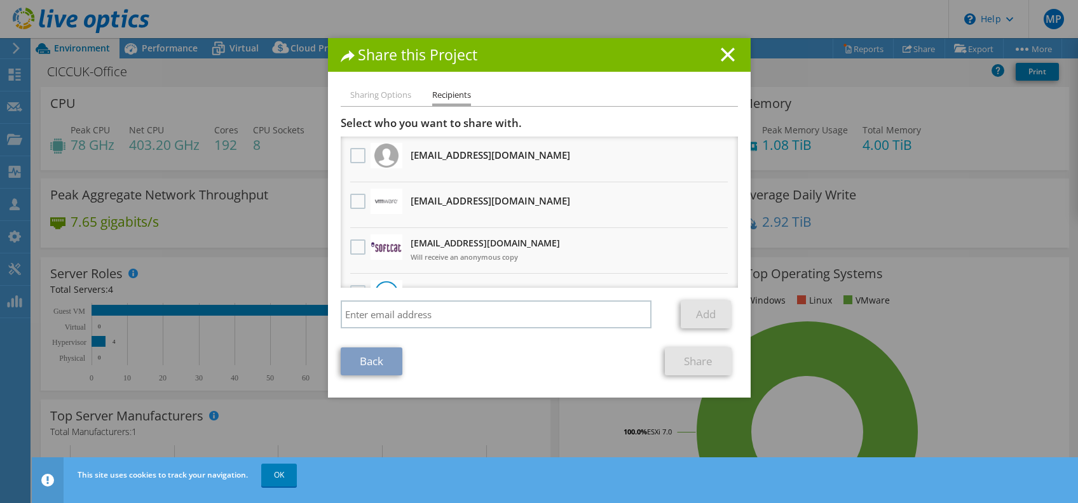
scroll to position [31, 0]
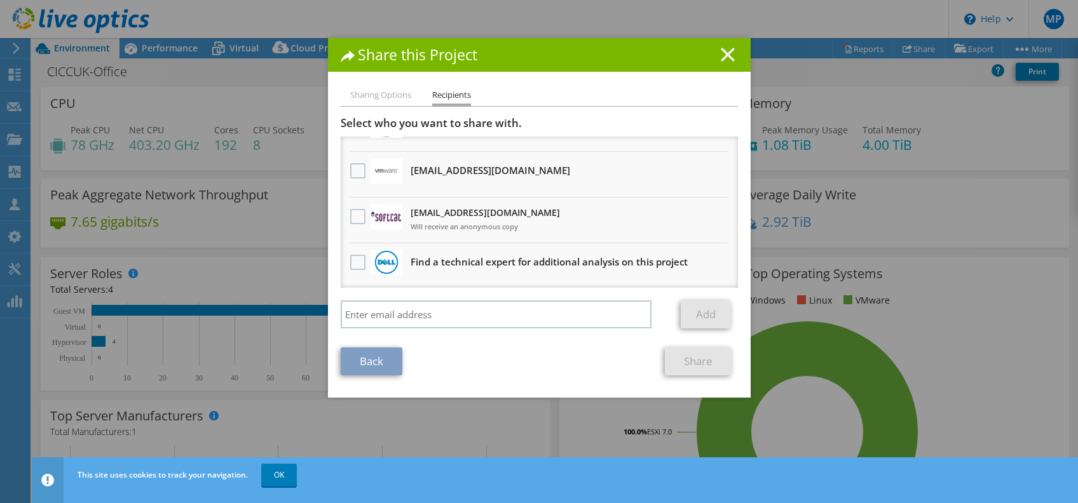
click at [722, 53] on line at bounding box center [728, 54] width 13 height 13
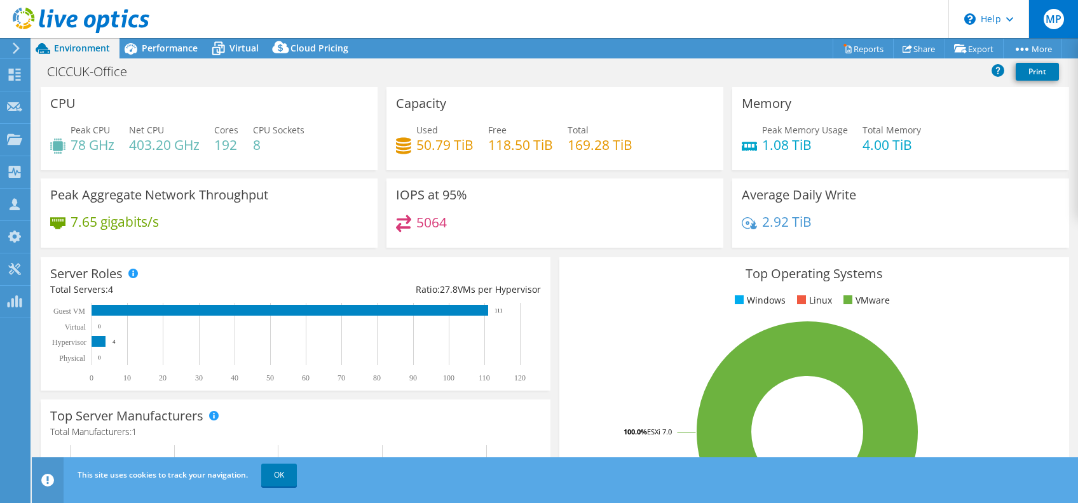
click at [1057, 22] on span "MP" at bounding box center [1054, 19] width 20 height 20
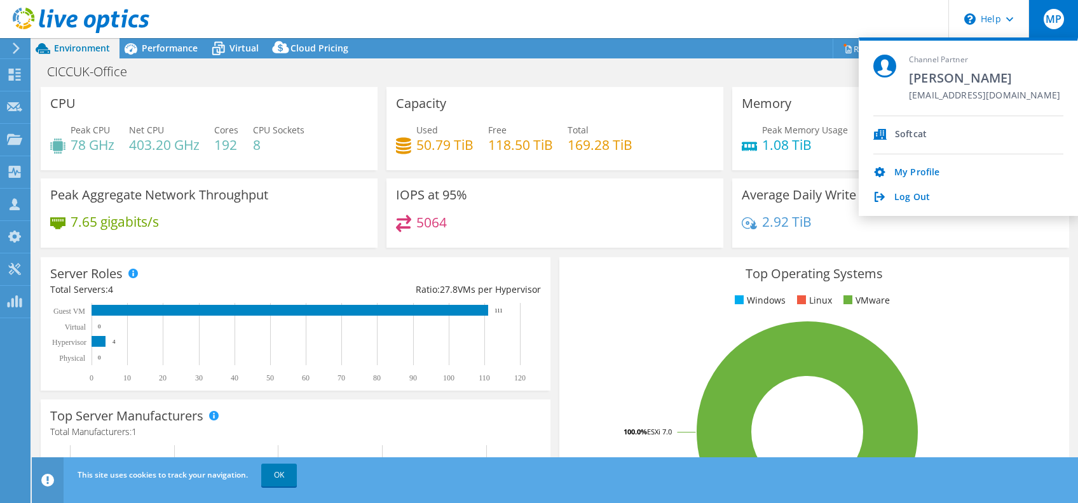
click at [13, 46] on icon at bounding box center [16, 48] width 10 height 11
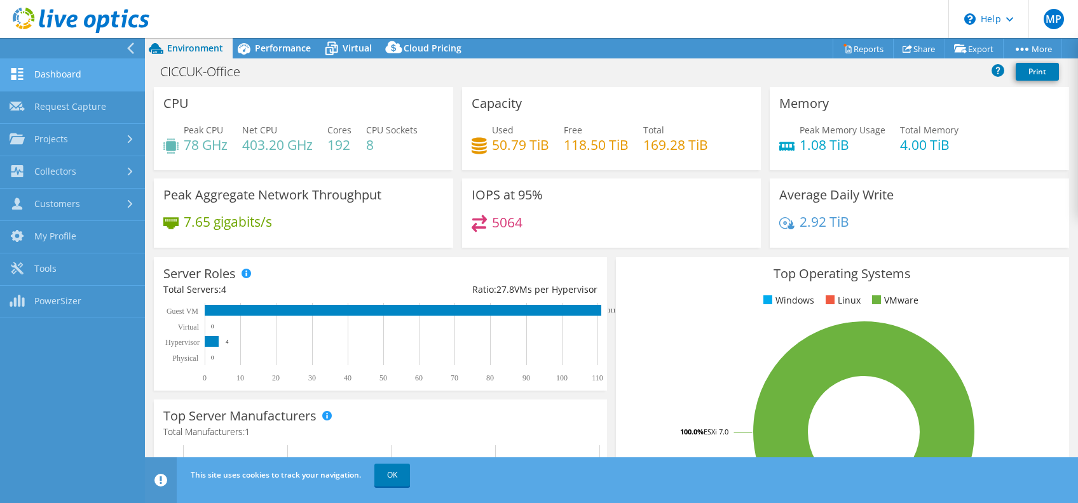
click at [65, 74] on link "Dashboard" at bounding box center [72, 75] width 145 height 32
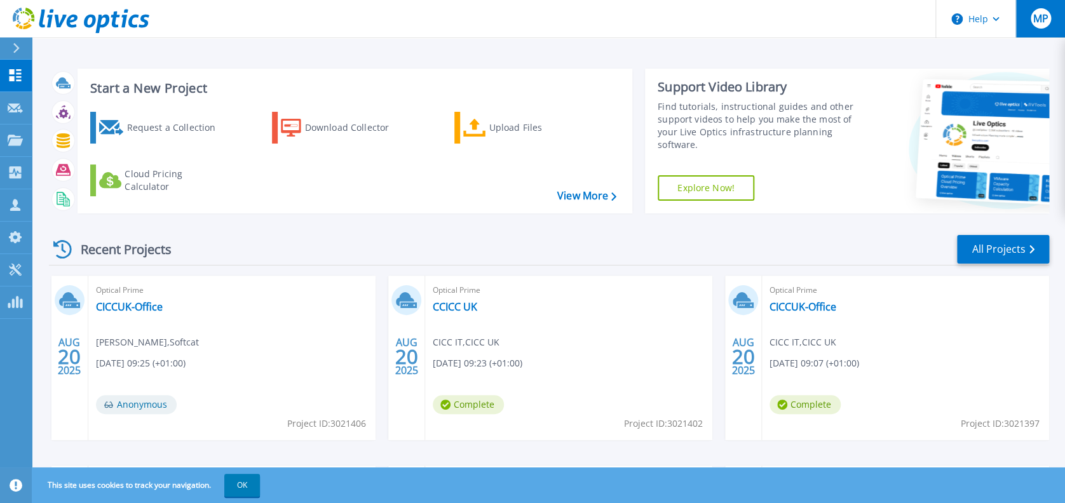
click at [1044, 10] on div "MP" at bounding box center [1041, 18] width 20 height 20
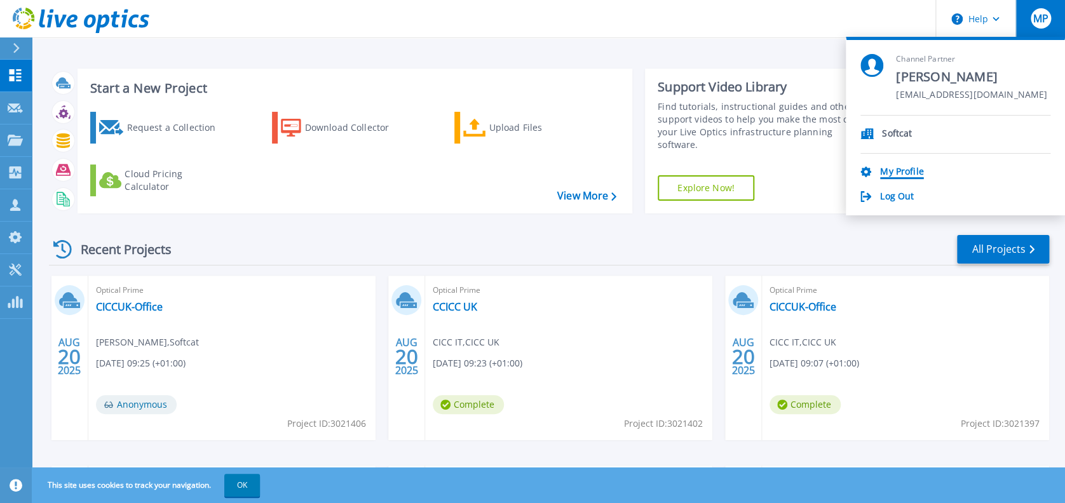
click at [900, 170] on link "My Profile" at bounding box center [901, 173] width 43 height 12
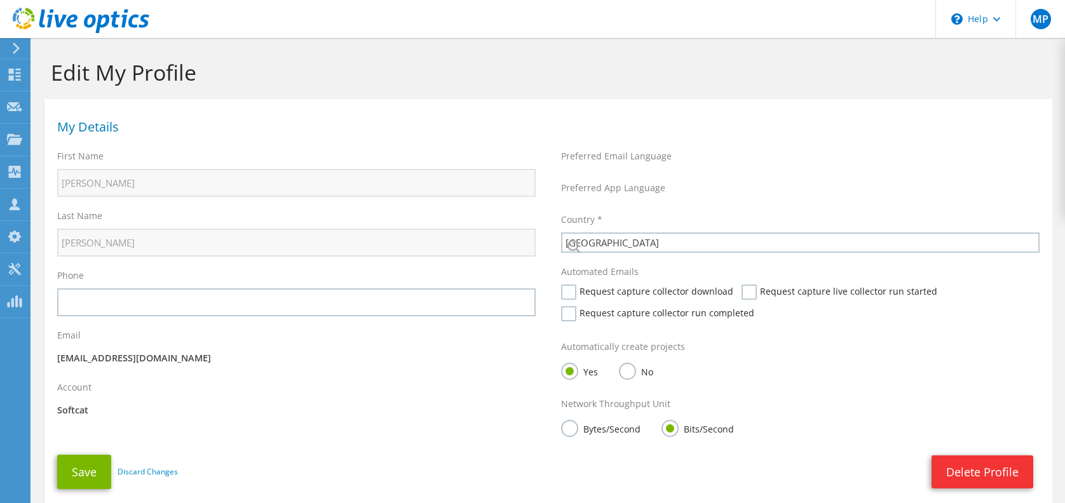
select select "75"
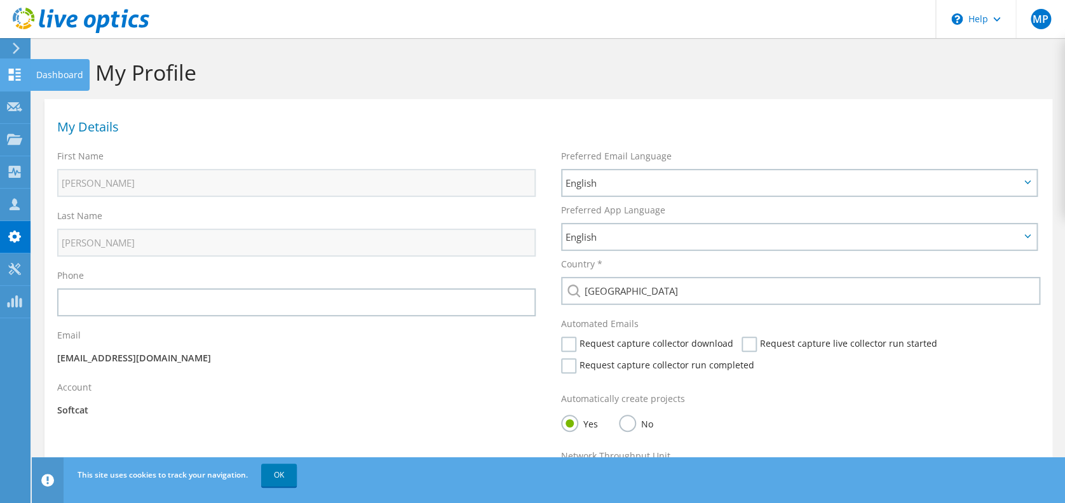
click at [7, 69] on icon at bounding box center [14, 75] width 15 height 12
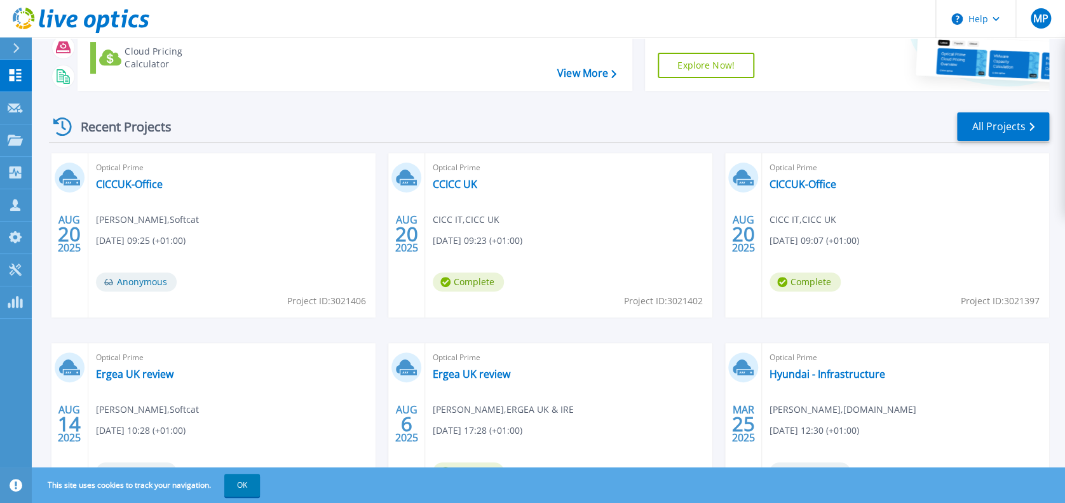
scroll to position [122, 0]
click at [809, 184] on link "CICCUK-Office" at bounding box center [803, 185] width 67 height 13
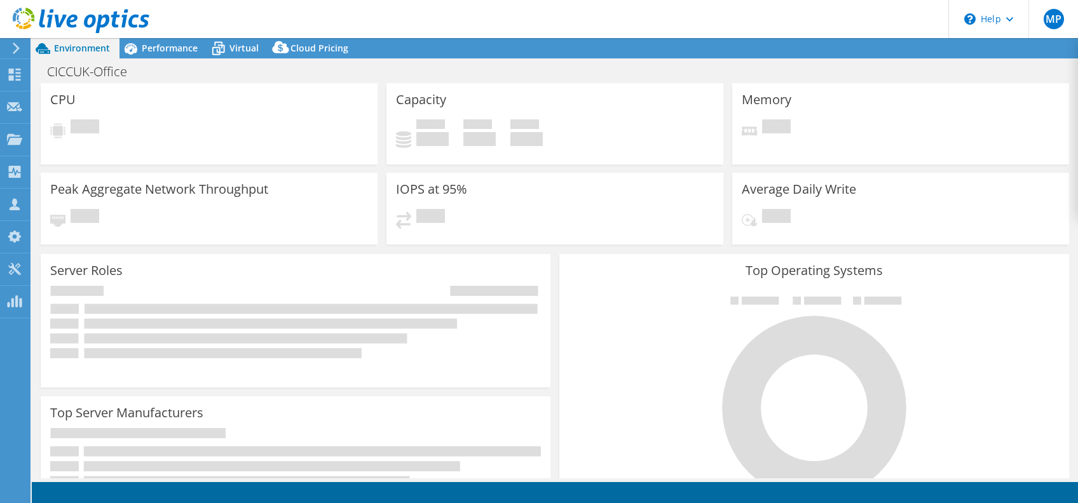
select select "USD"
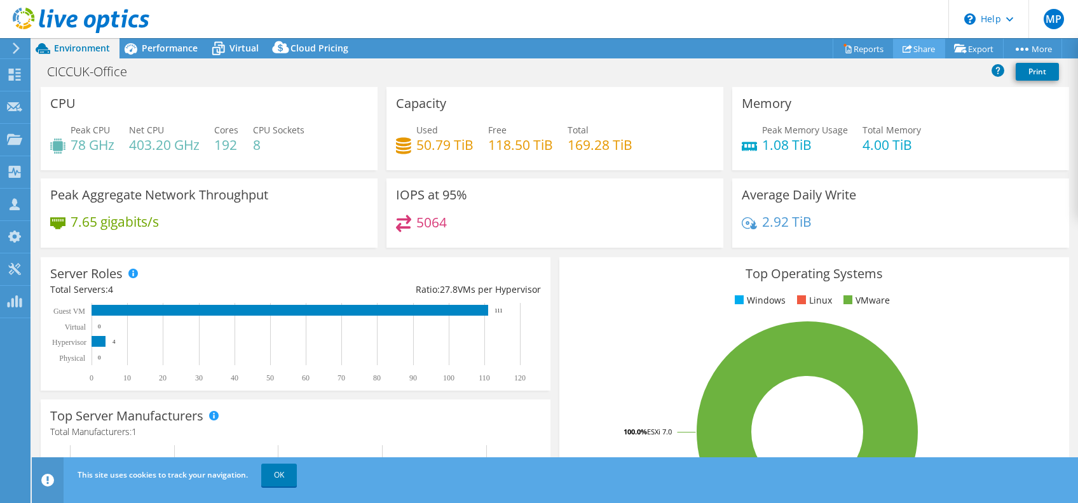
click at [902, 55] on link "Share" at bounding box center [919, 49] width 52 height 20
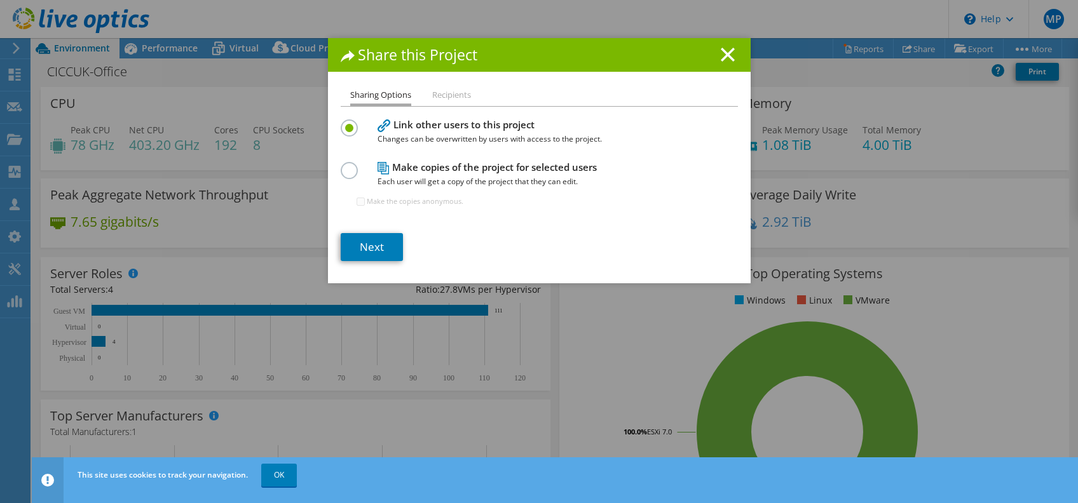
click at [425, 95] on ul "Sharing Options Recipients" at bounding box center [539, 97] width 397 height 18
click at [365, 252] on link "Next" at bounding box center [372, 247] width 62 height 28
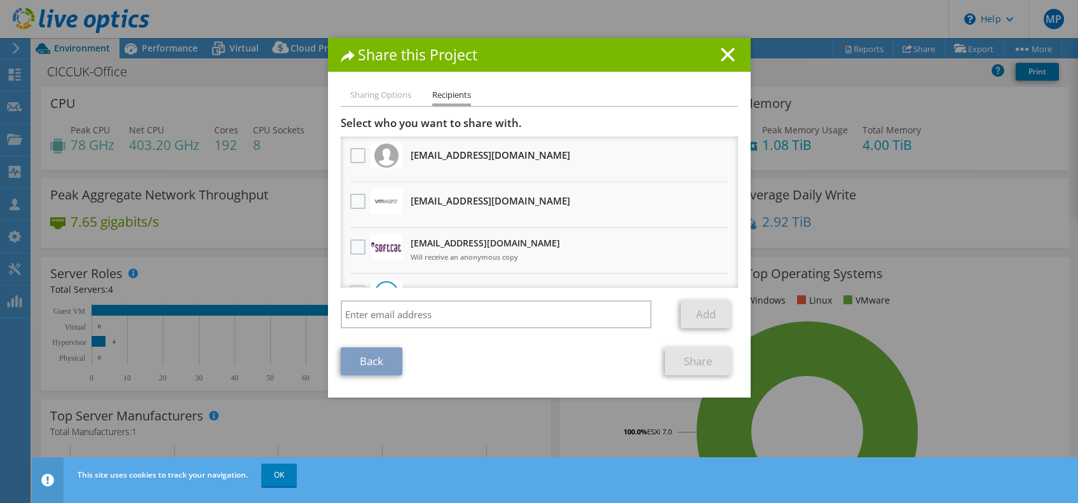
scroll to position [31, 0]
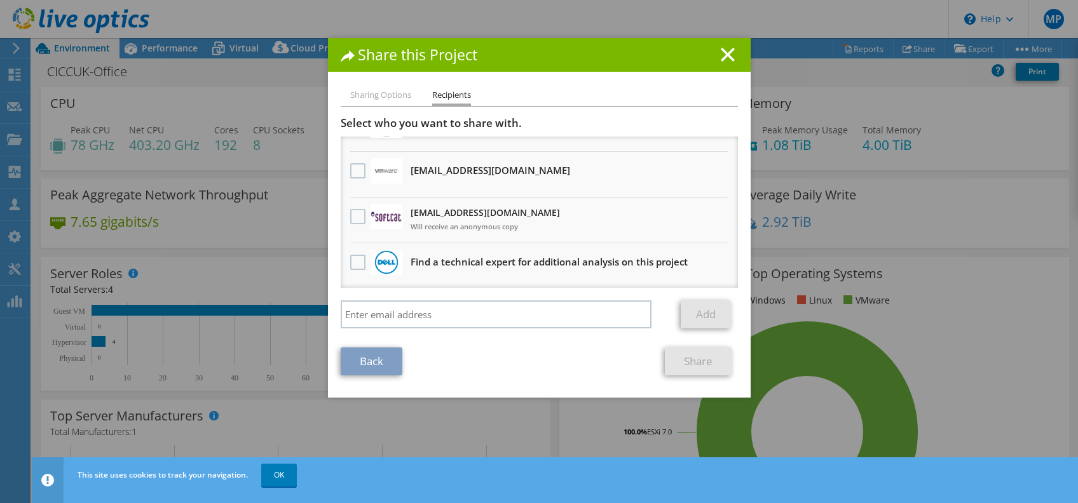
click at [341, 301] on div at bounding box center [341, 301] width 0 height 0
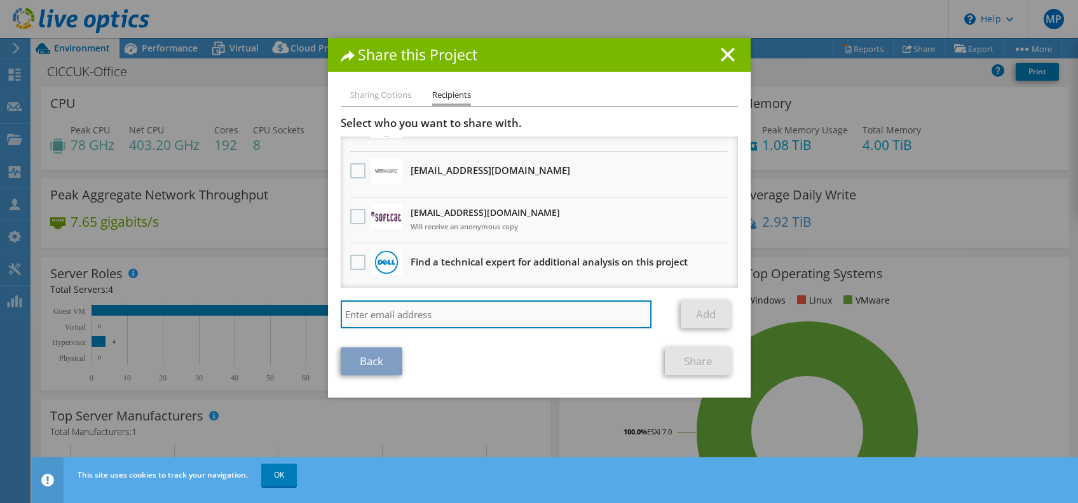
click at [388, 312] on input "search" at bounding box center [496, 315] width 311 height 28
paste input "[EMAIL_ADDRESS][DOMAIN_NAME]"
type input "[EMAIL_ADDRESS][DOMAIN_NAME]"
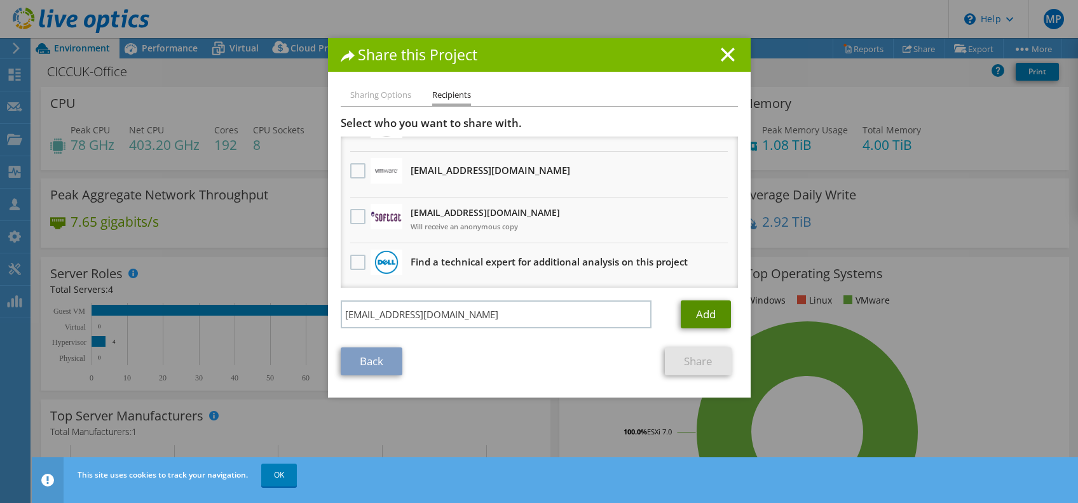
click at [686, 311] on link "Add" at bounding box center [706, 315] width 50 height 28
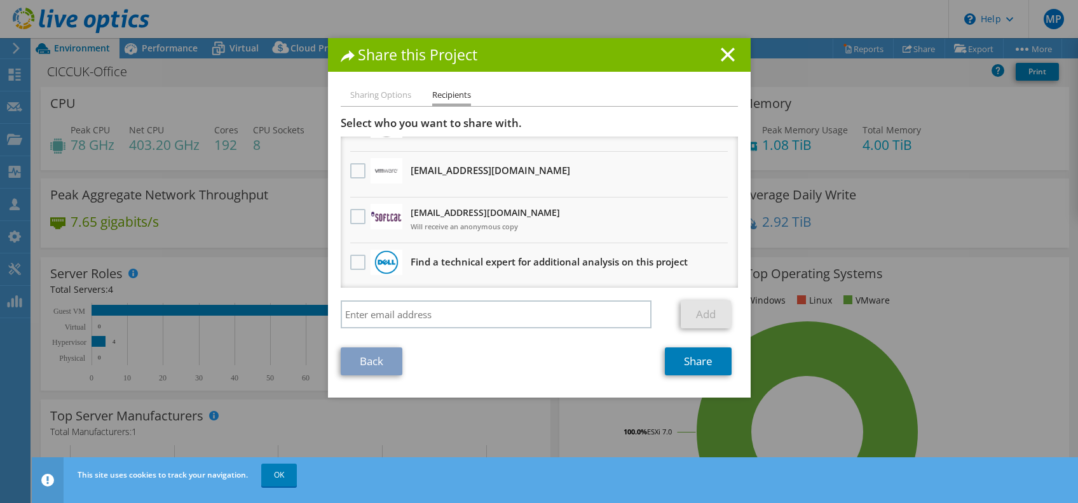
scroll to position [0, 0]
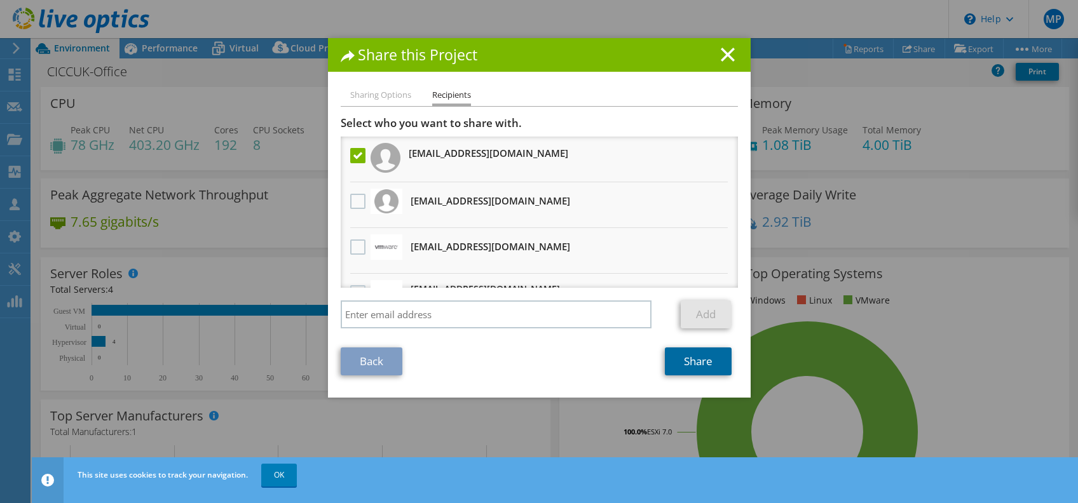
click at [702, 356] on link "Share" at bounding box center [698, 362] width 67 height 28
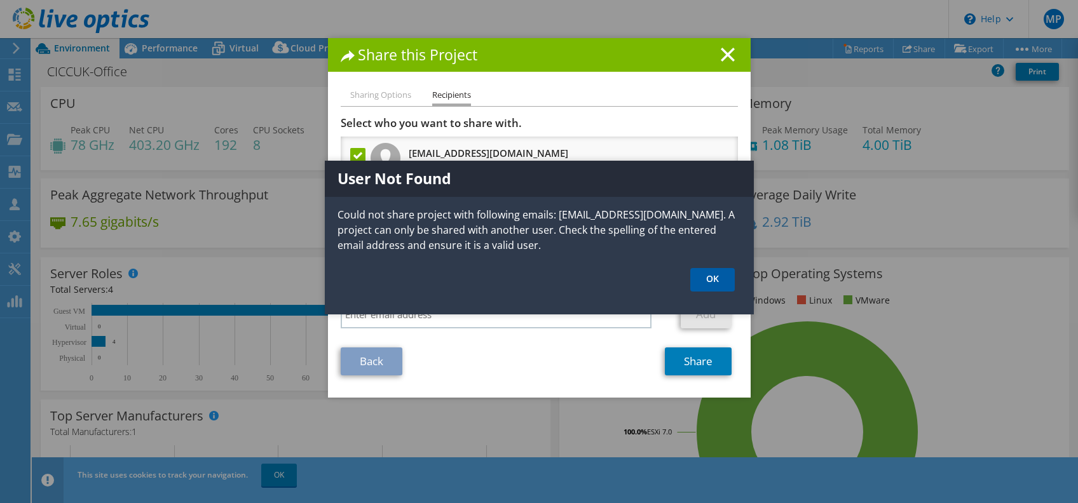
click at [727, 277] on link "OK" at bounding box center [712, 280] width 44 height 24
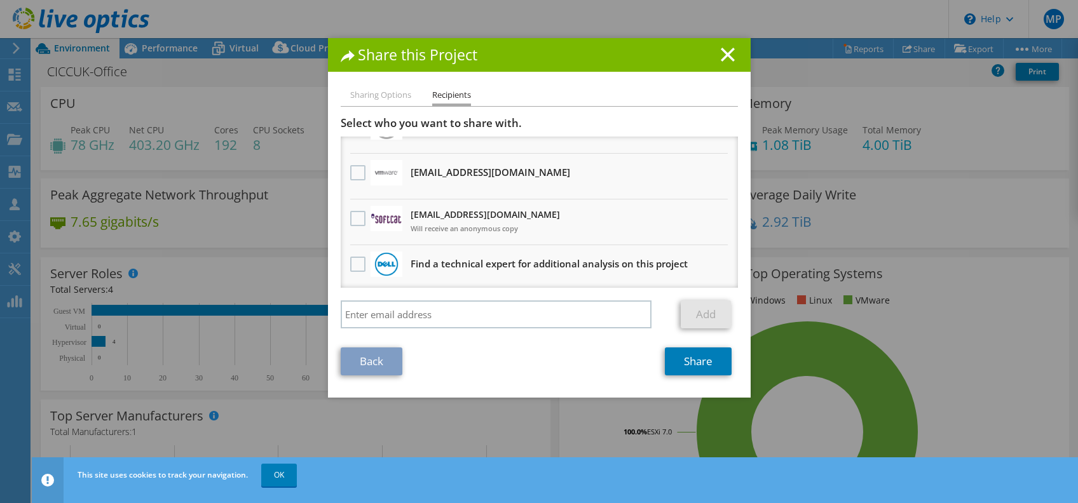
scroll to position [76, 0]
click at [556, 224] on li "[EMAIL_ADDRESS][DOMAIN_NAME] Will receive an anonymous copy" at bounding box center [539, 221] width 397 height 46
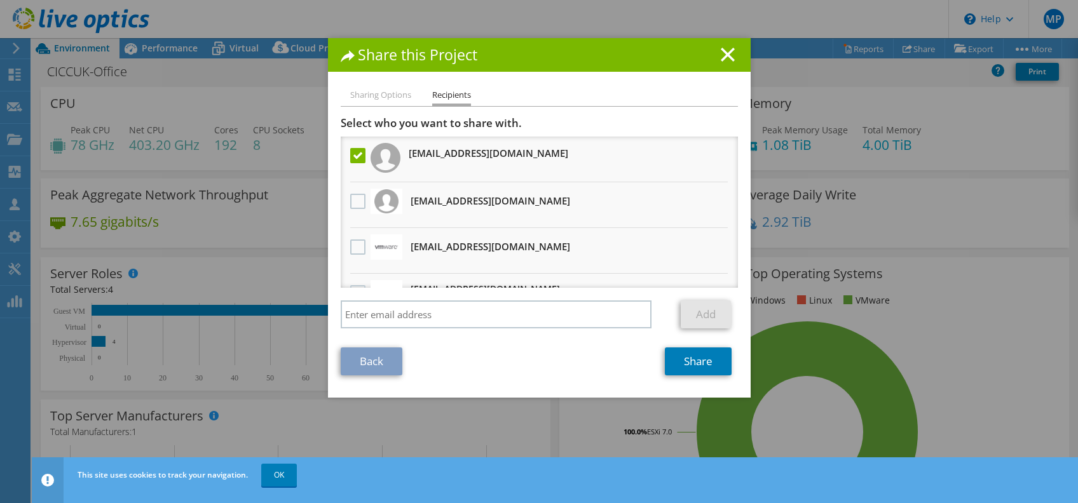
click at [722, 46] on div "Share this Project" at bounding box center [539, 55] width 423 height 34
click at [722, 53] on line at bounding box center [728, 54] width 13 height 13
